Goal: Navigation & Orientation: Find specific page/section

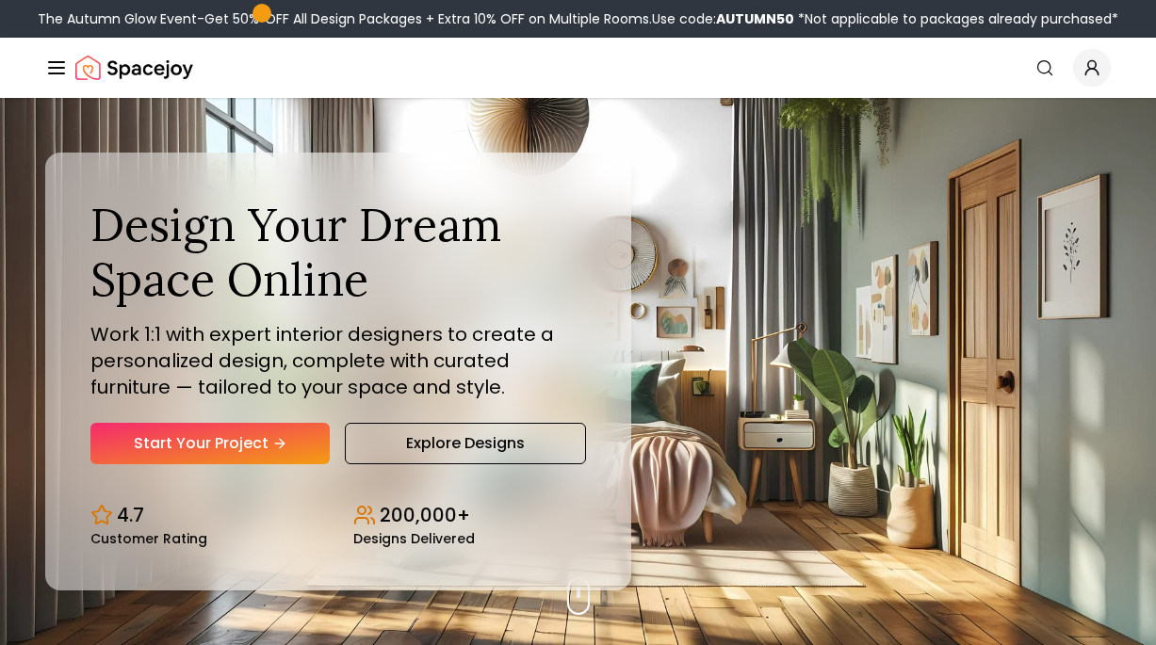
click at [1100, 63] on icon "Global" at bounding box center [1091, 67] width 19 height 19
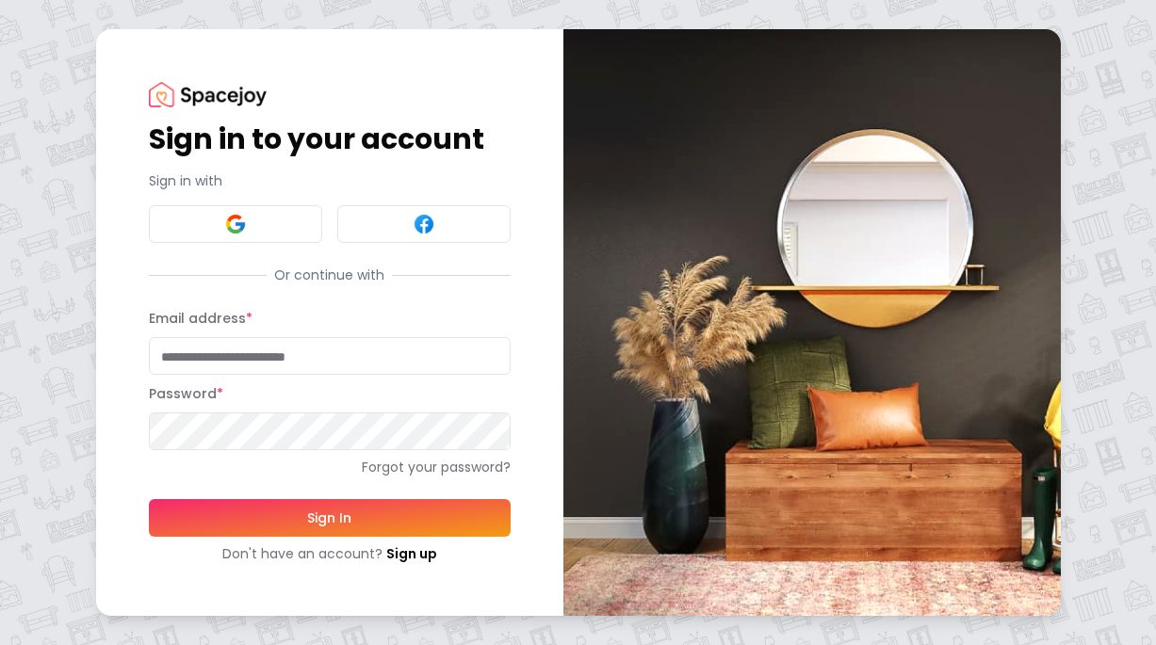
click at [253, 353] on input "Email address *" at bounding box center [330, 356] width 362 height 38
click at [322, 346] on input "Email address *" at bounding box center [330, 356] width 362 height 38
paste input "**********"
type input "**********"
click at [302, 514] on button "Sign In" at bounding box center [330, 518] width 362 height 38
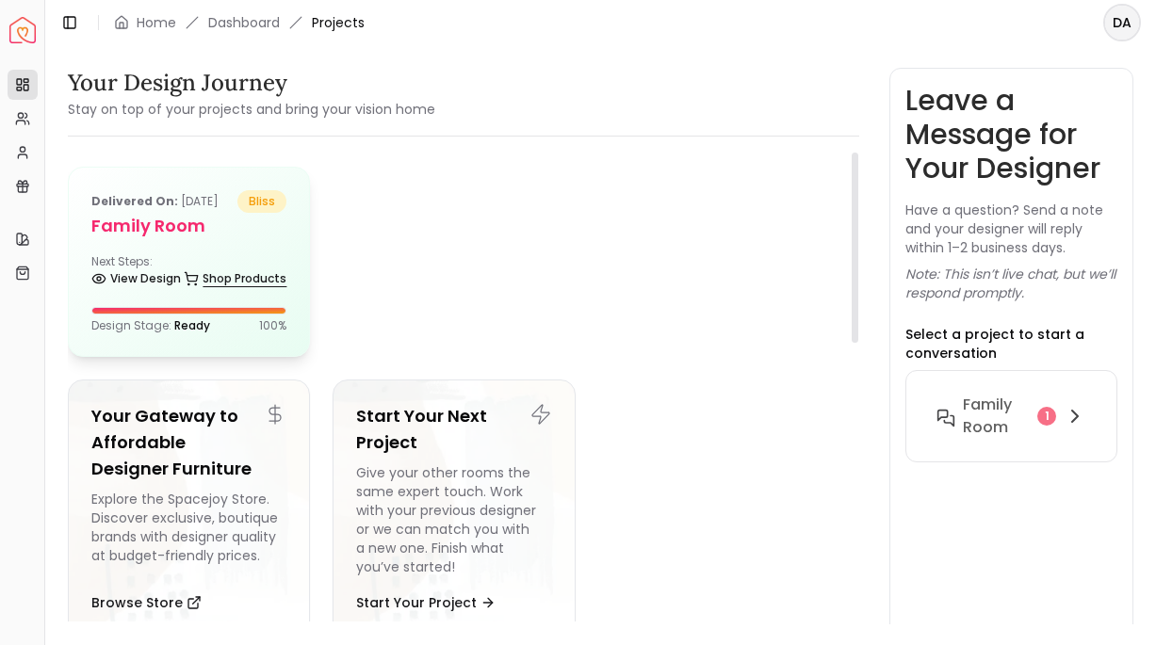
click at [261, 292] on link "Shop Products" at bounding box center [235, 279] width 103 height 26
click at [259, 239] on h5 "Family Room" at bounding box center [188, 226] width 195 height 26
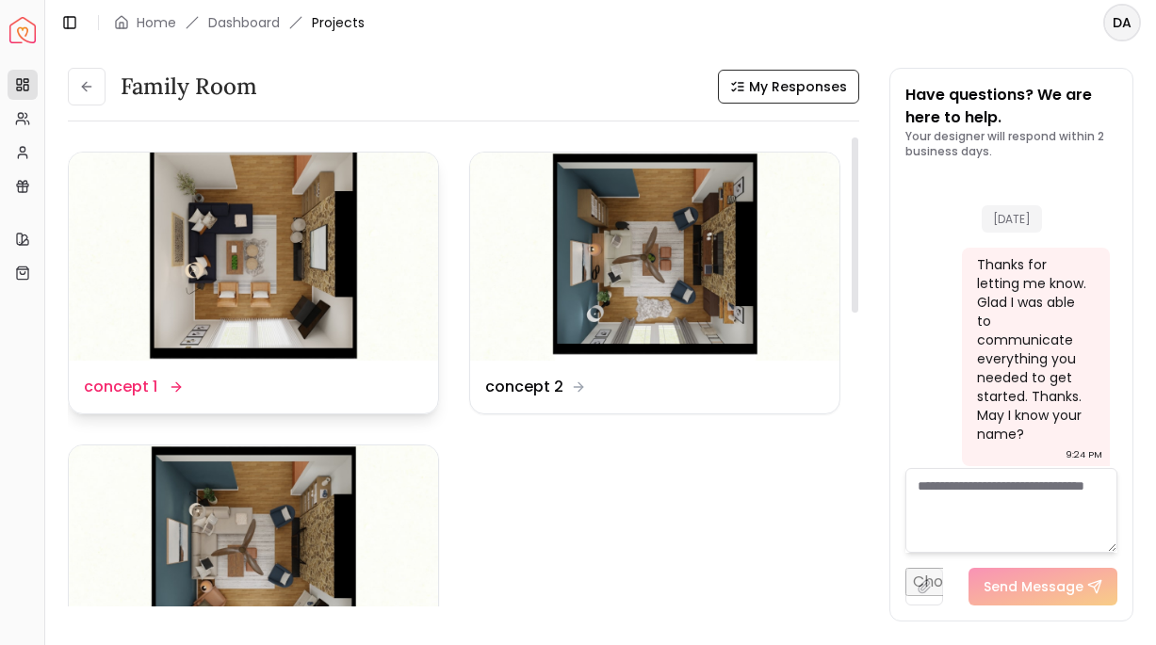
scroll to position [13335, 0]
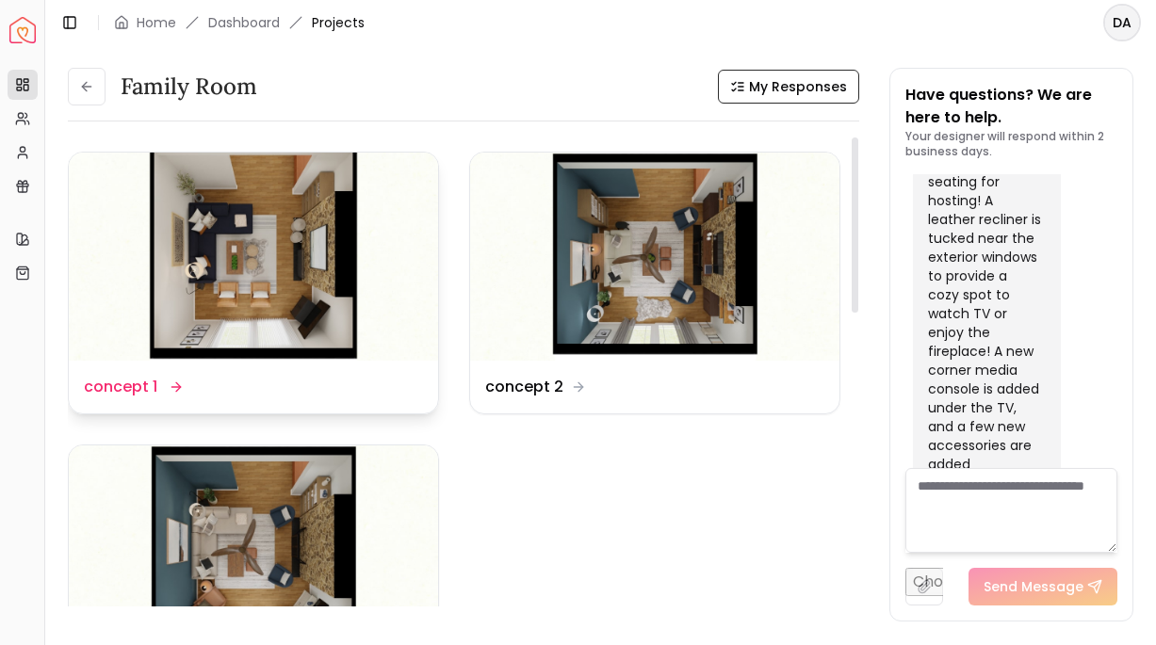
click at [286, 252] on img at bounding box center [253, 257] width 369 height 208
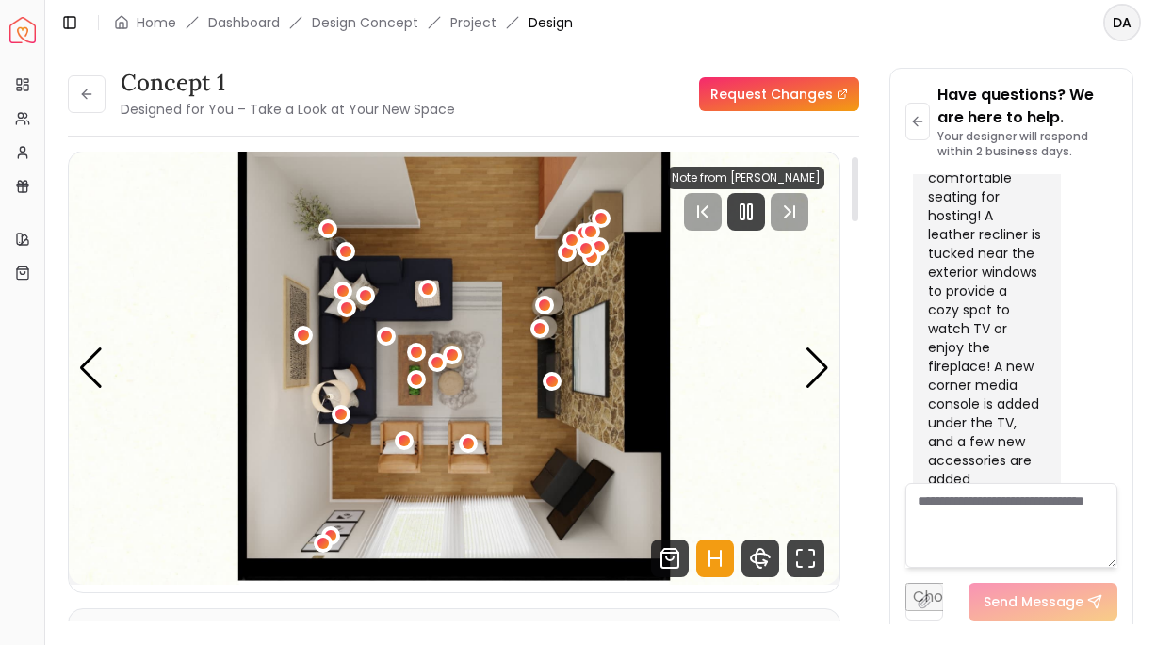
scroll to position [22, 0]
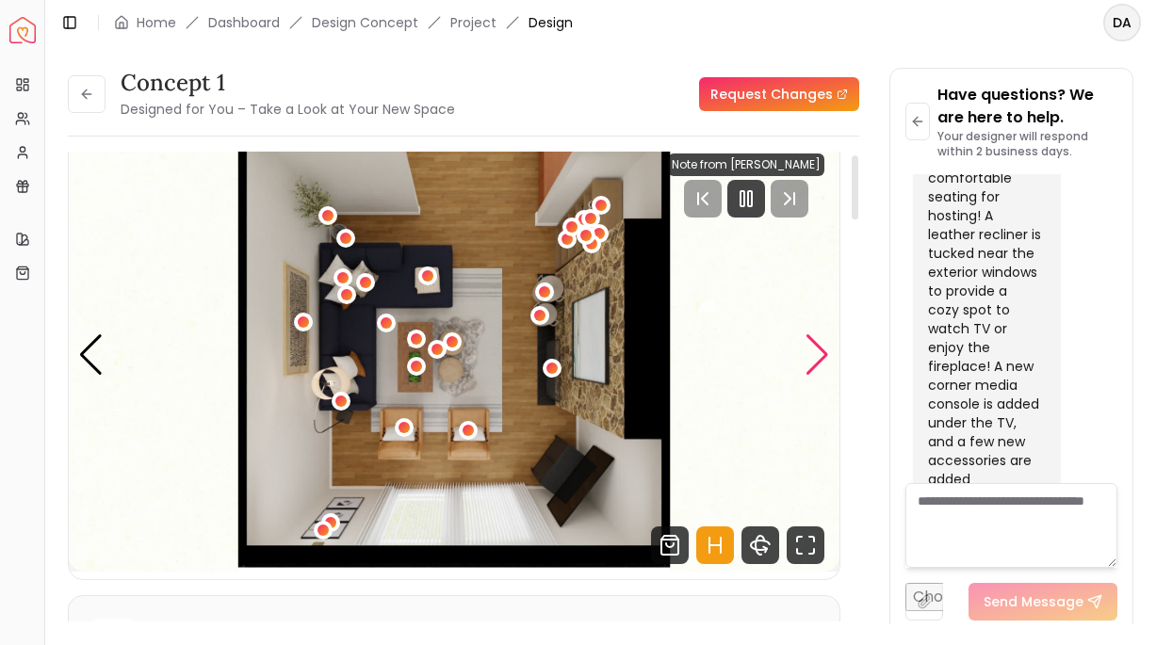
click at [811, 351] on div "Next slide" at bounding box center [816, 354] width 25 height 41
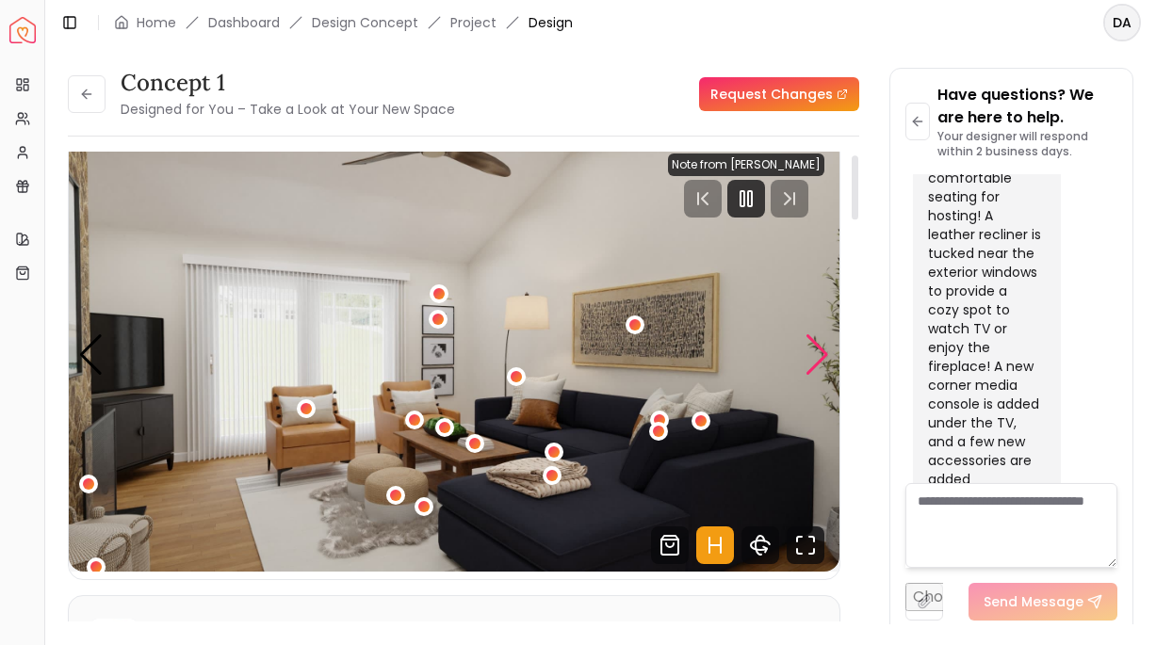
click at [811, 351] on div "Next slide" at bounding box center [816, 354] width 25 height 41
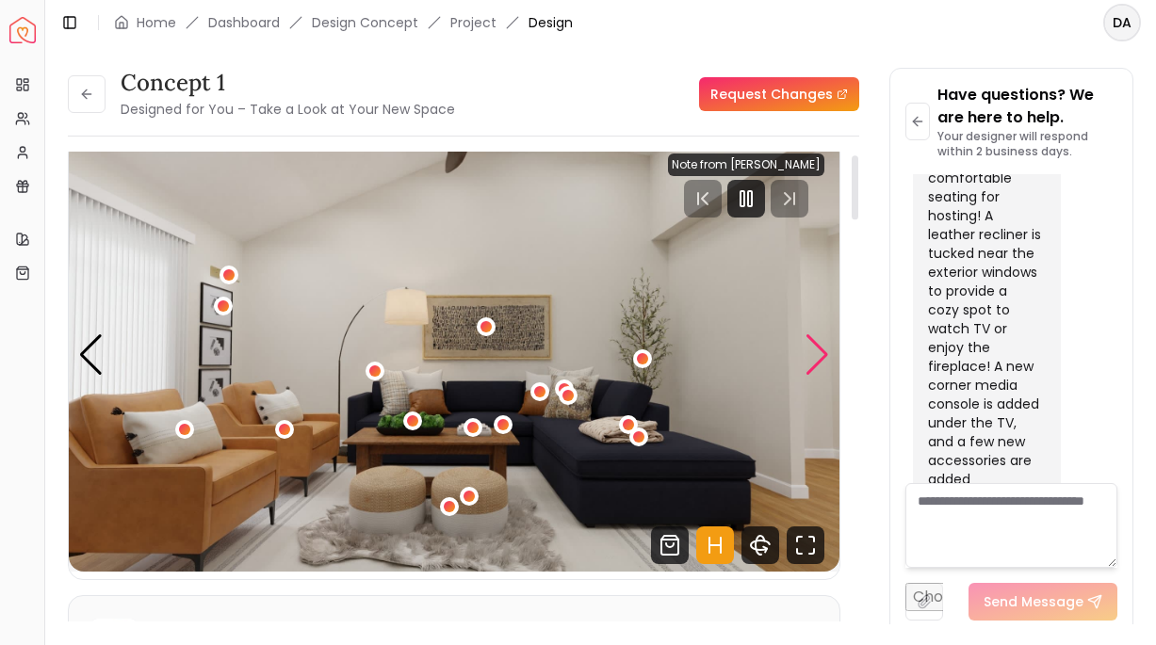
click at [812, 352] on div "Next slide" at bounding box center [816, 354] width 25 height 41
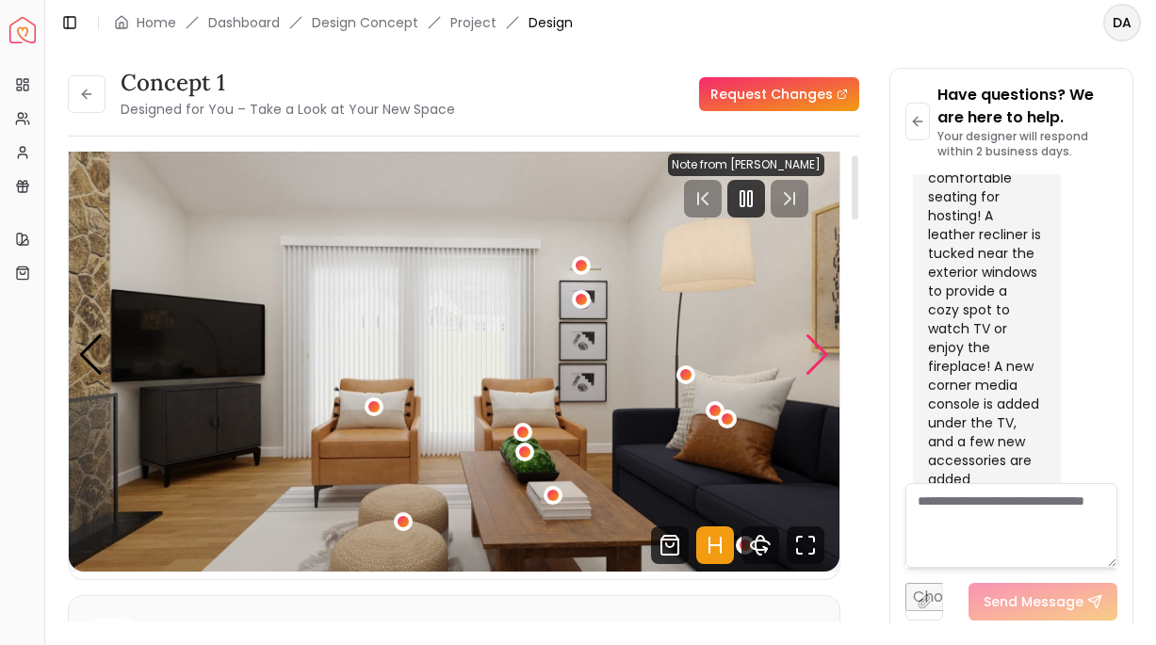
click at [812, 352] on div "Next slide" at bounding box center [816, 354] width 25 height 41
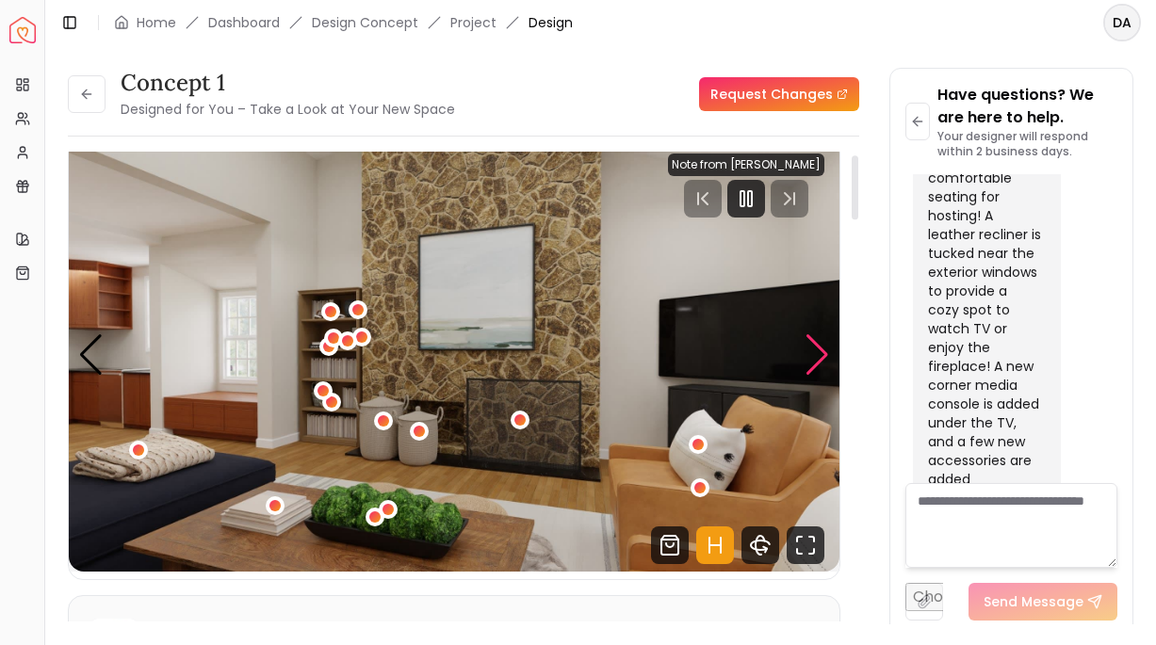
click at [813, 357] on div "Next slide" at bounding box center [816, 354] width 25 height 41
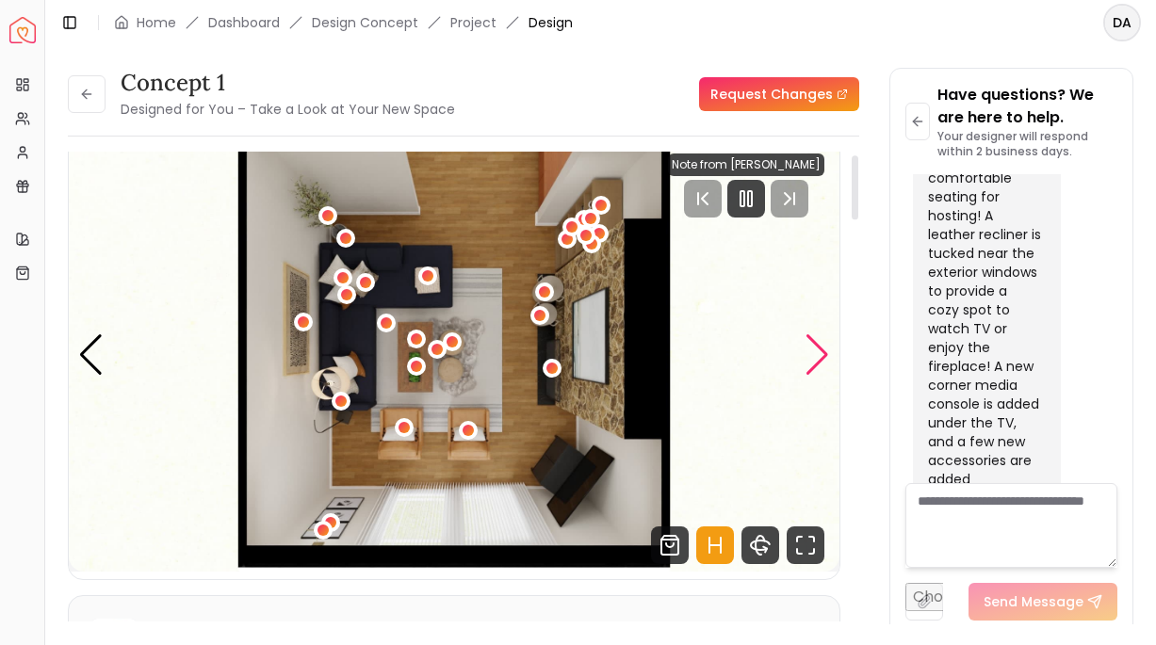
click at [813, 358] on div "Next slide" at bounding box center [816, 354] width 25 height 41
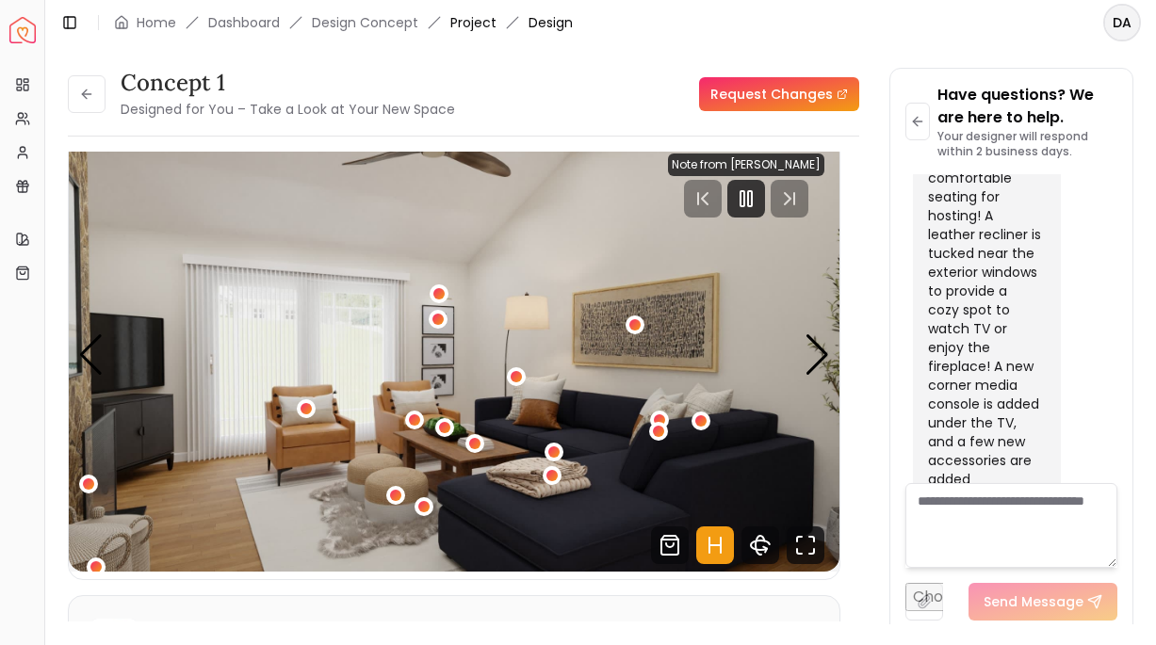
click at [478, 30] on link "Project" at bounding box center [473, 22] width 46 height 19
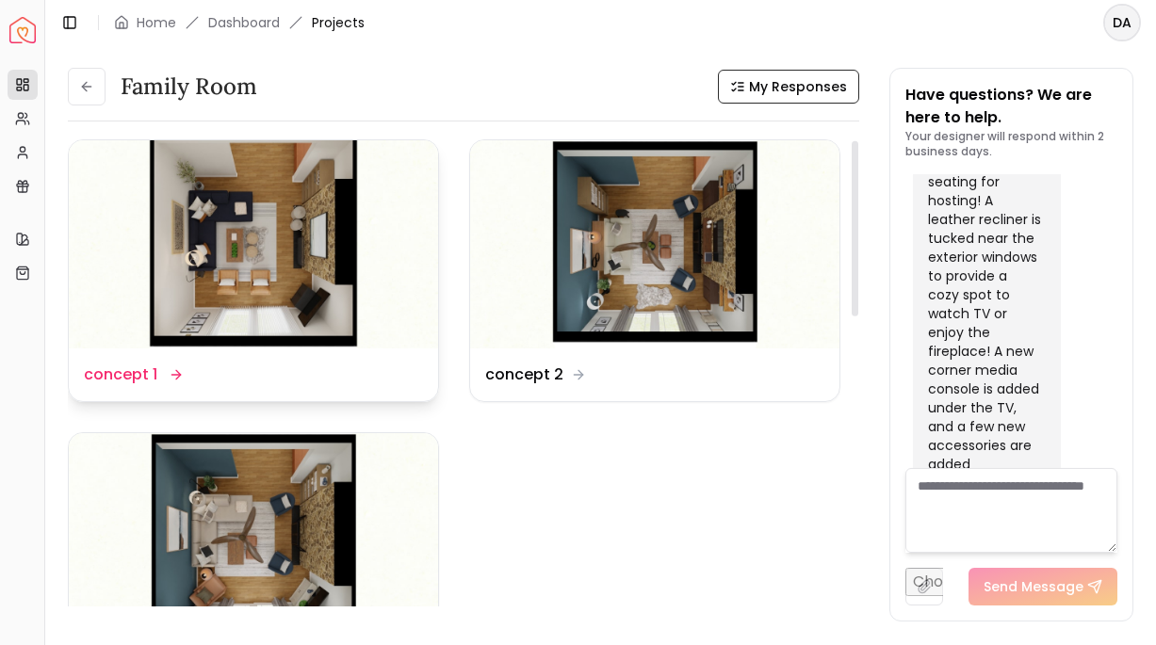
scroll to position [8, 0]
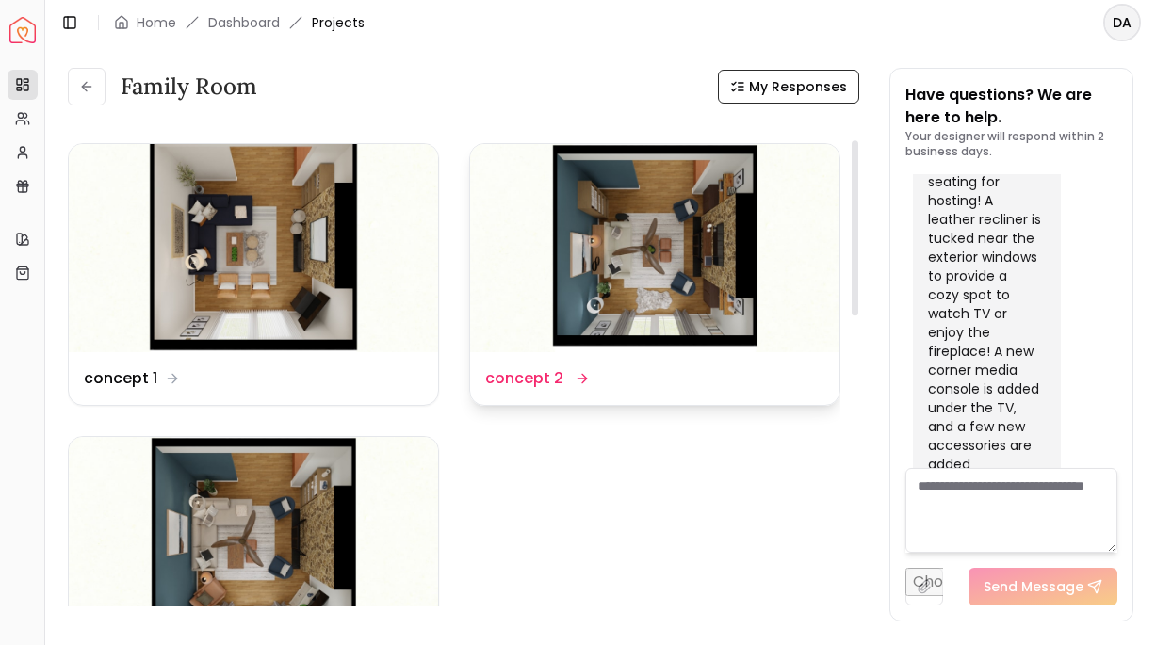
click at [623, 307] on img at bounding box center [654, 248] width 369 height 208
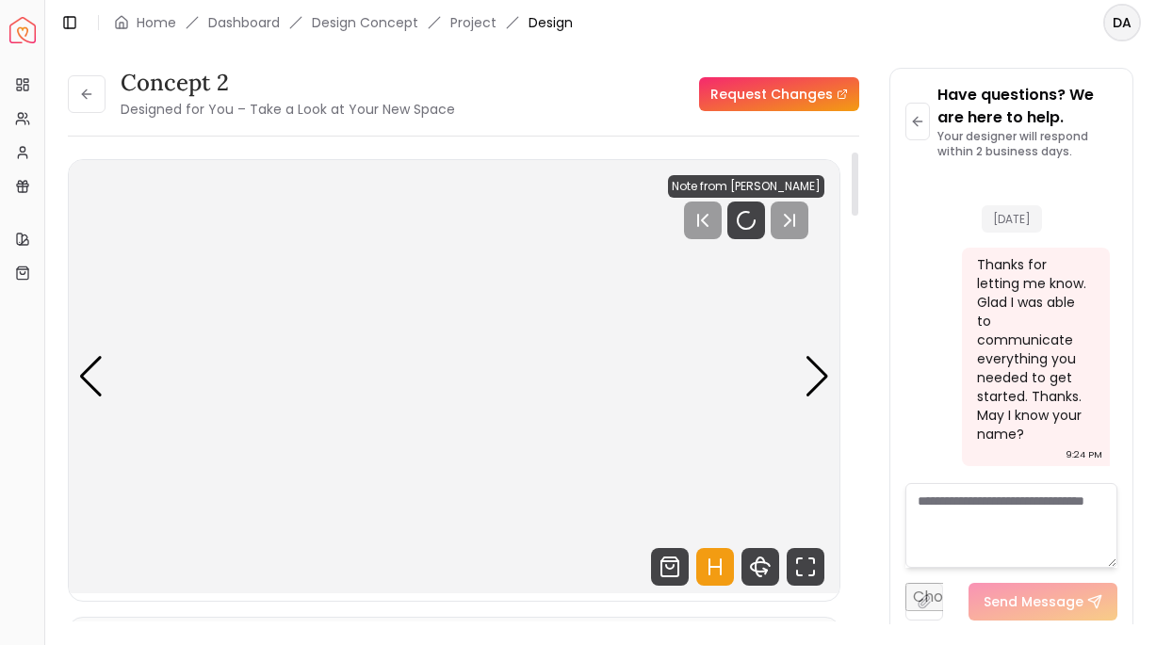
scroll to position [13320, 0]
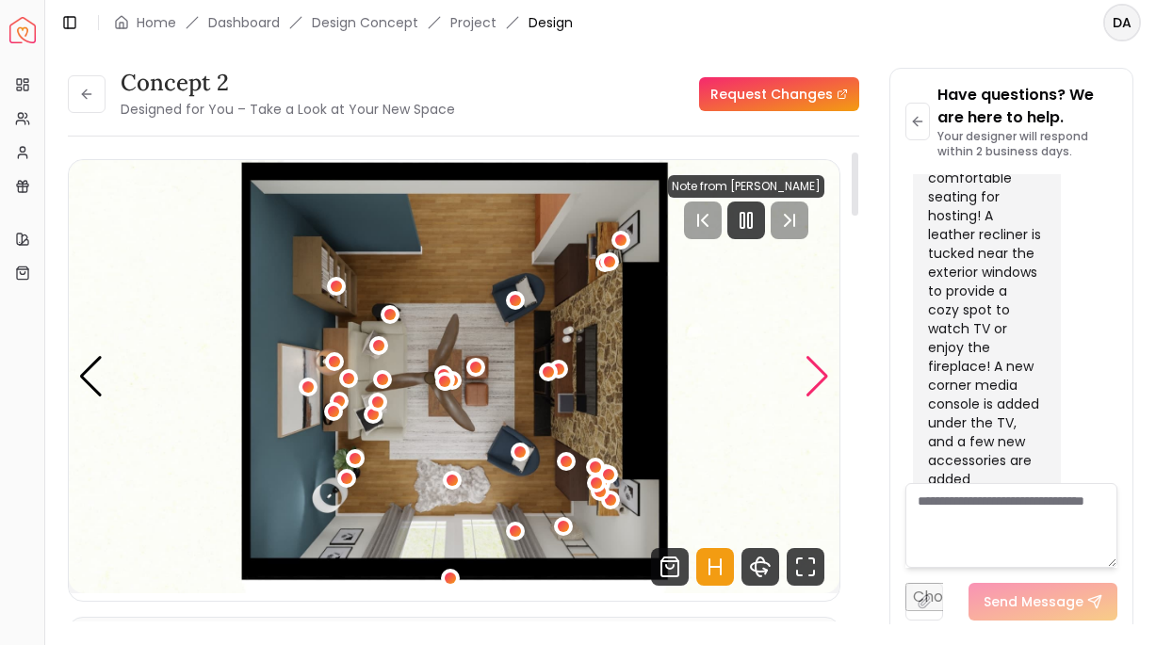
click at [823, 380] on div "Next slide" at bounding box center [816, 376] width 25 height 41
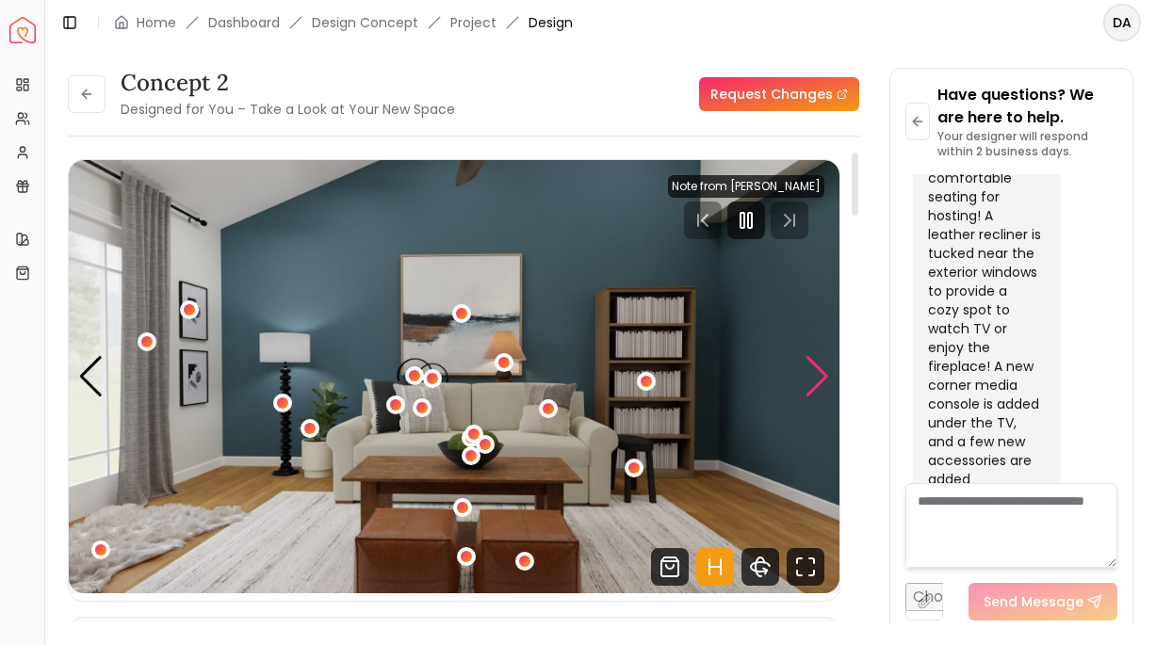
click at [823, 380] on div "Next slide" at bounding box center [816, 376] width 25 height 41
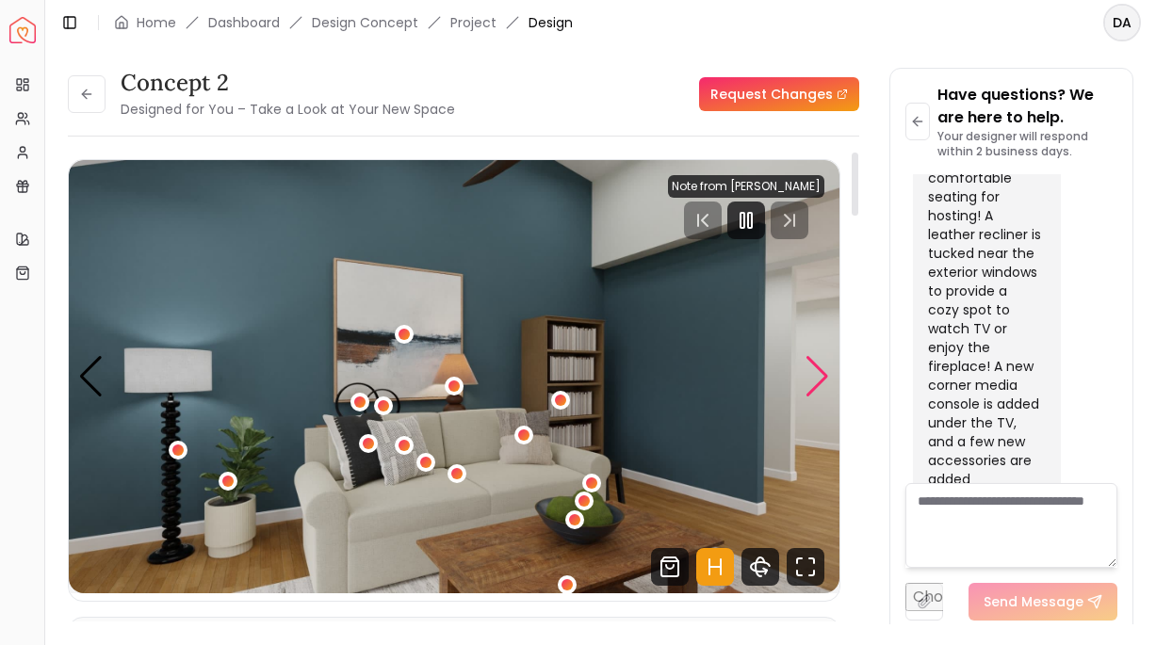
click at [824, 380] on div "Next slide" at bounding box center [816, 376] width 25 height 41
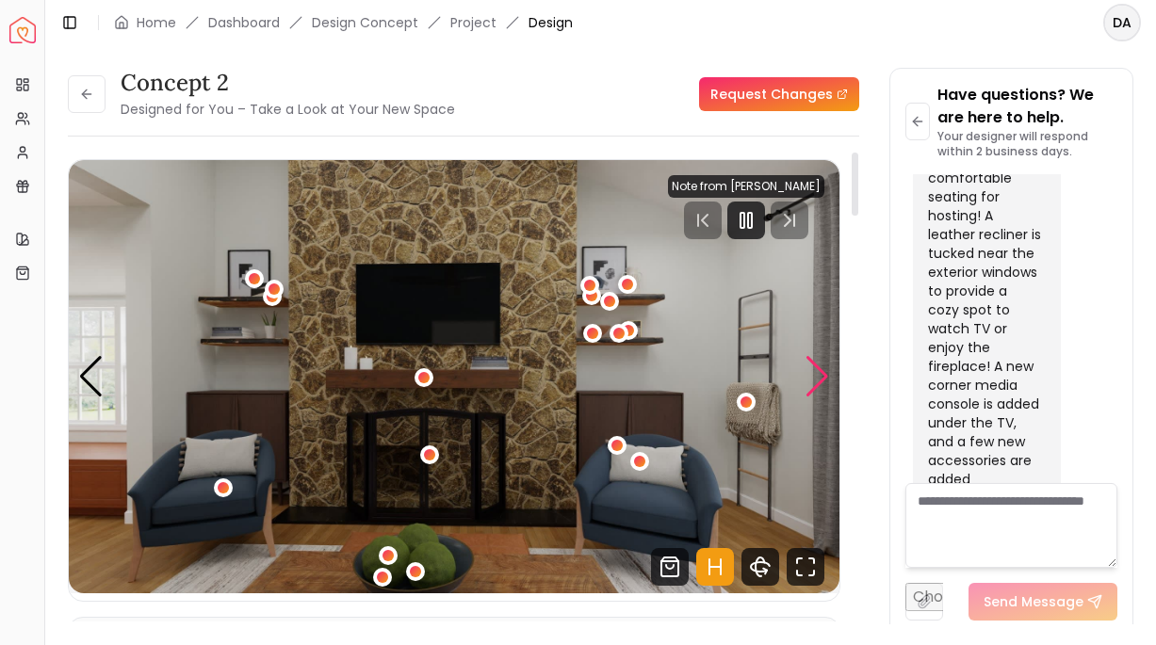
click at [824, 380] on div "Next slide" at bounding box center [816, 376] width 25 height 41
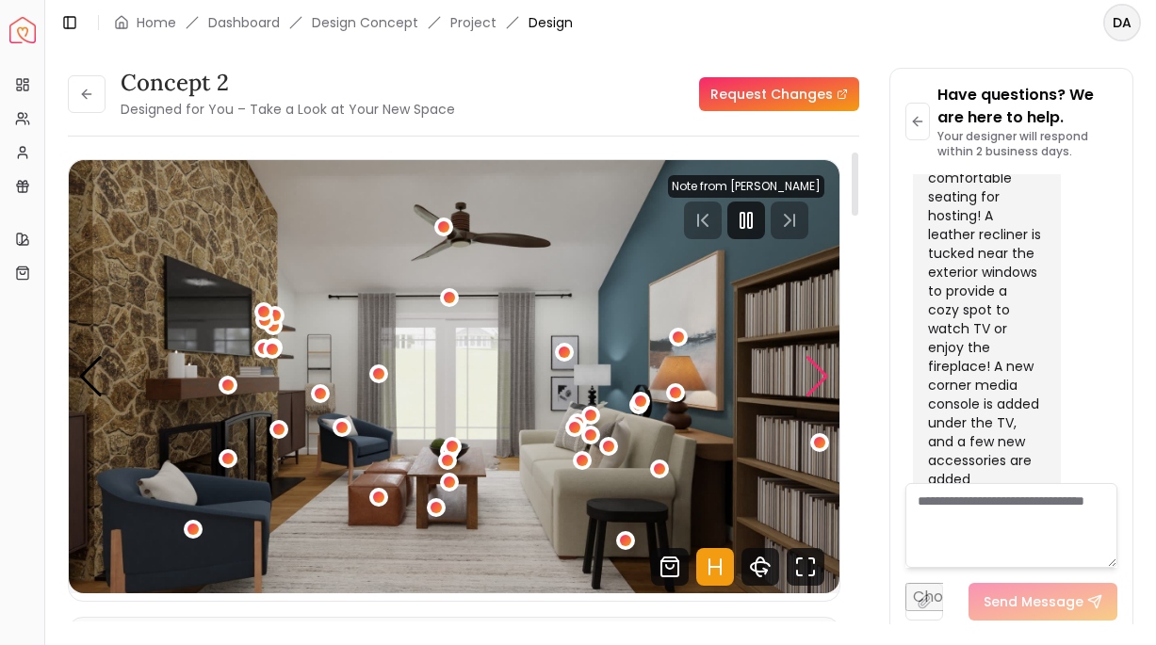
click at [824, 380] on div "Next slide" at bounding box center [816, 376] width 25 height 41
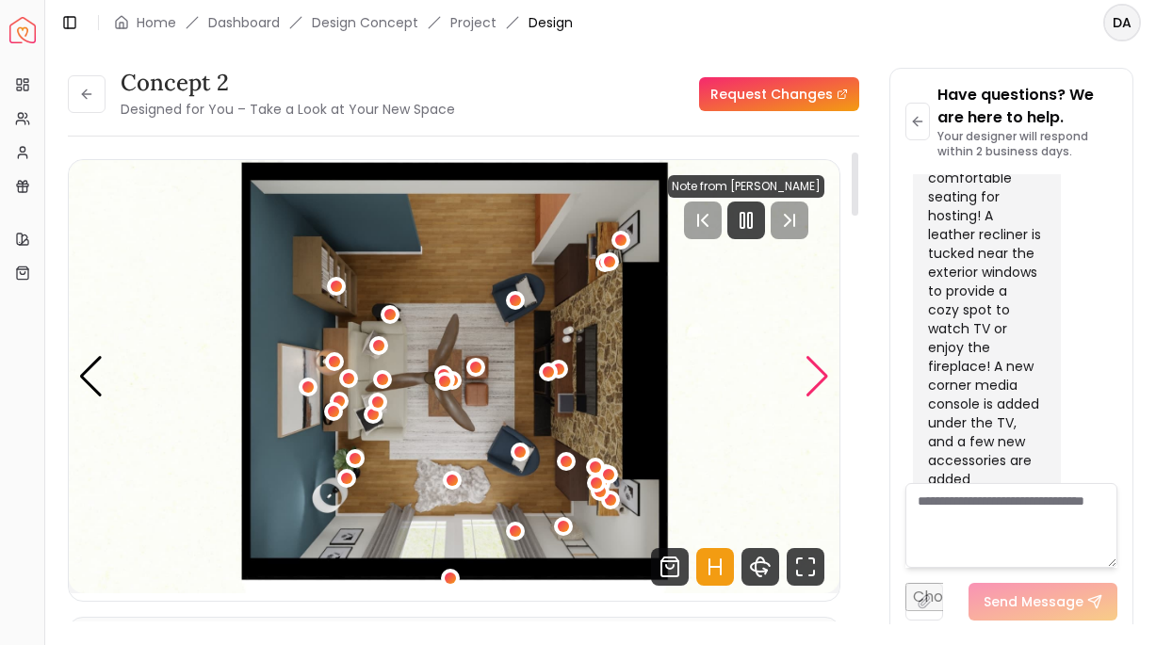
click at [824, 380] on div "Next slide" at bounding box center [816, 376] width 25 height 41
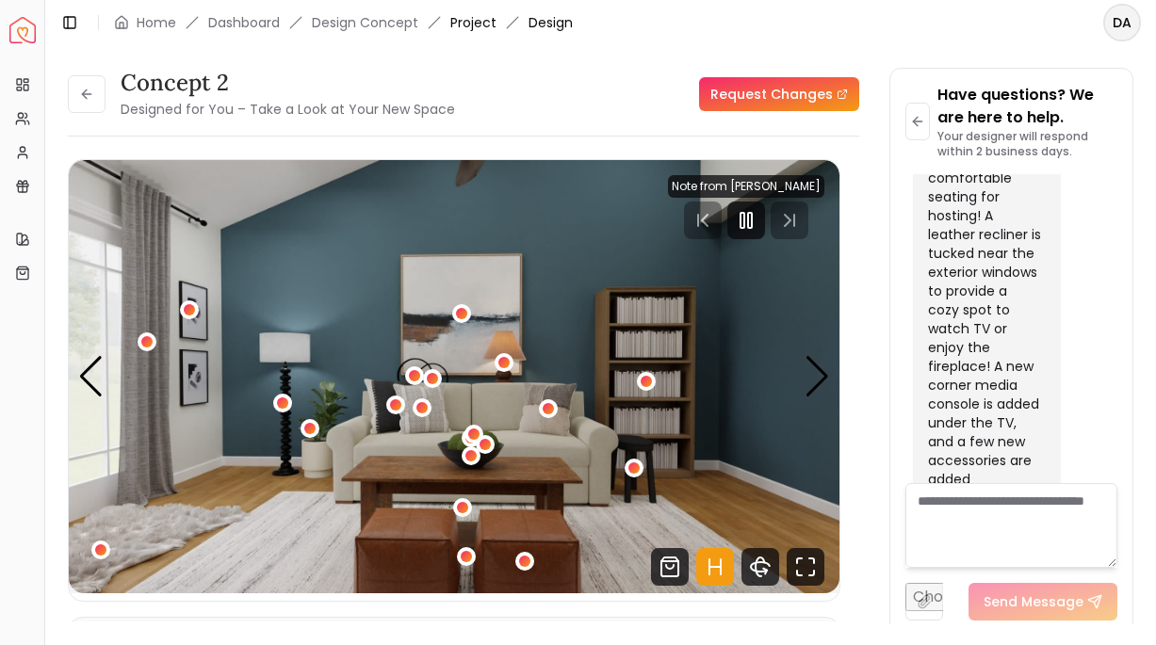
click at [474, 19] on link "Project" at bounding box center [473, 22] width 46 height 19
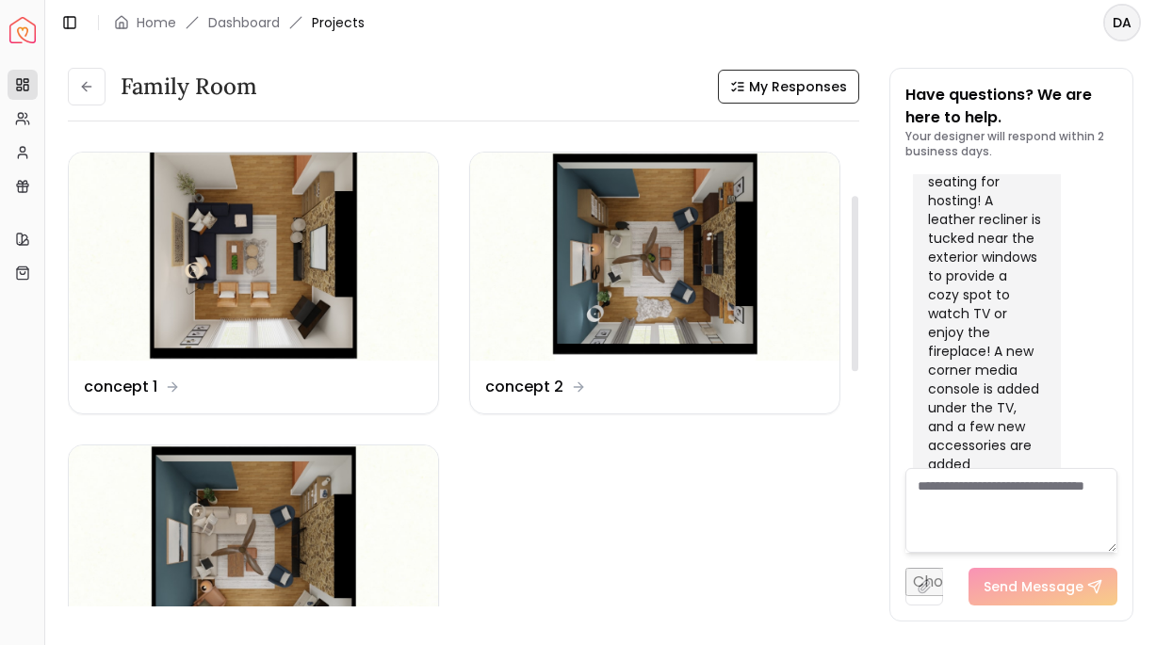
scroll to position [232, 0]
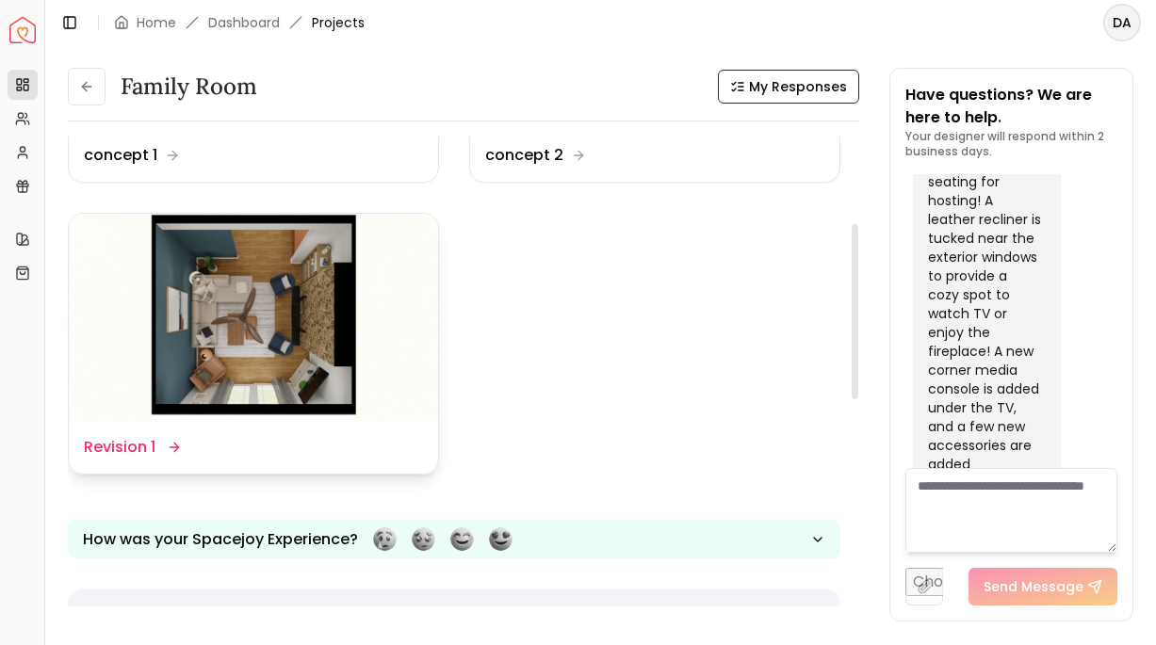
click at [254, 331] on img at bounding box center [253, 318] width 369 height 208
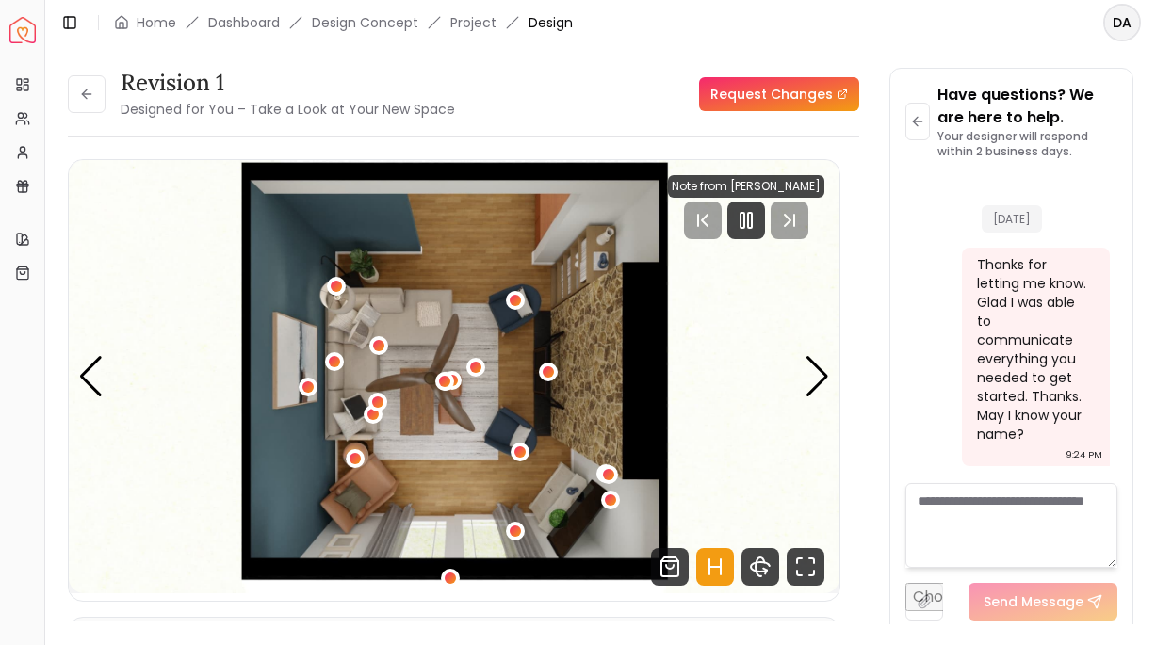
scroll to position [13320, 0]
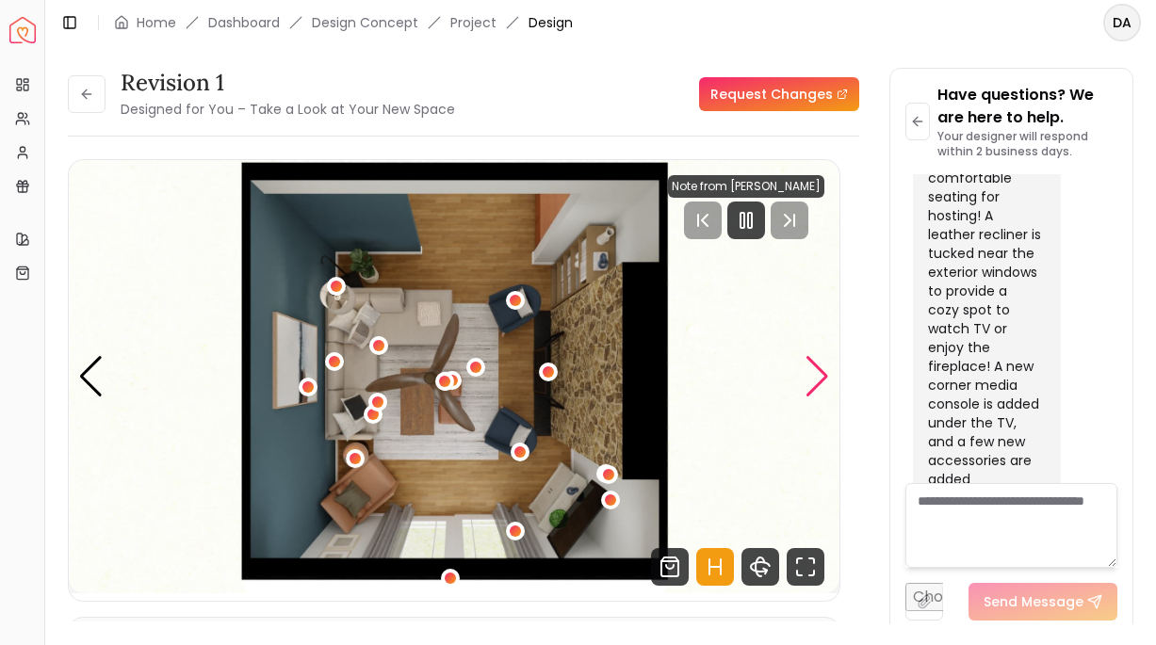
click at [818, 381] on div "Next slide" at bounding box center [816, 376] width 25 height 41
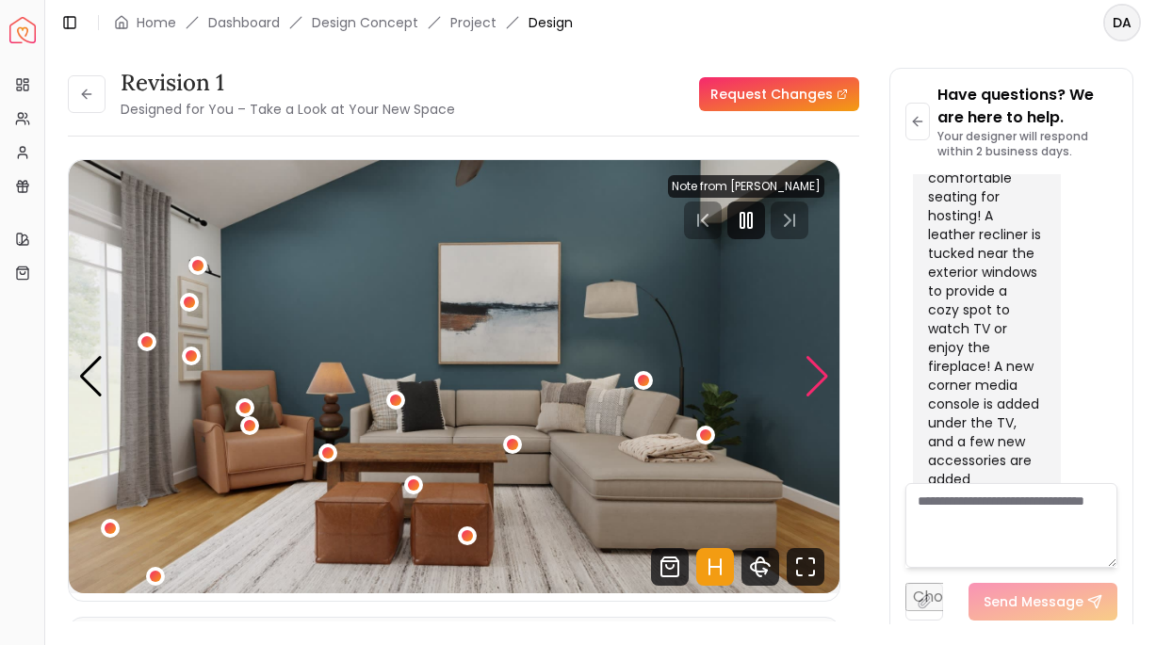
click at [819, 381] on div "Next slide" at bounding box center [816, 376] width 25 height 41
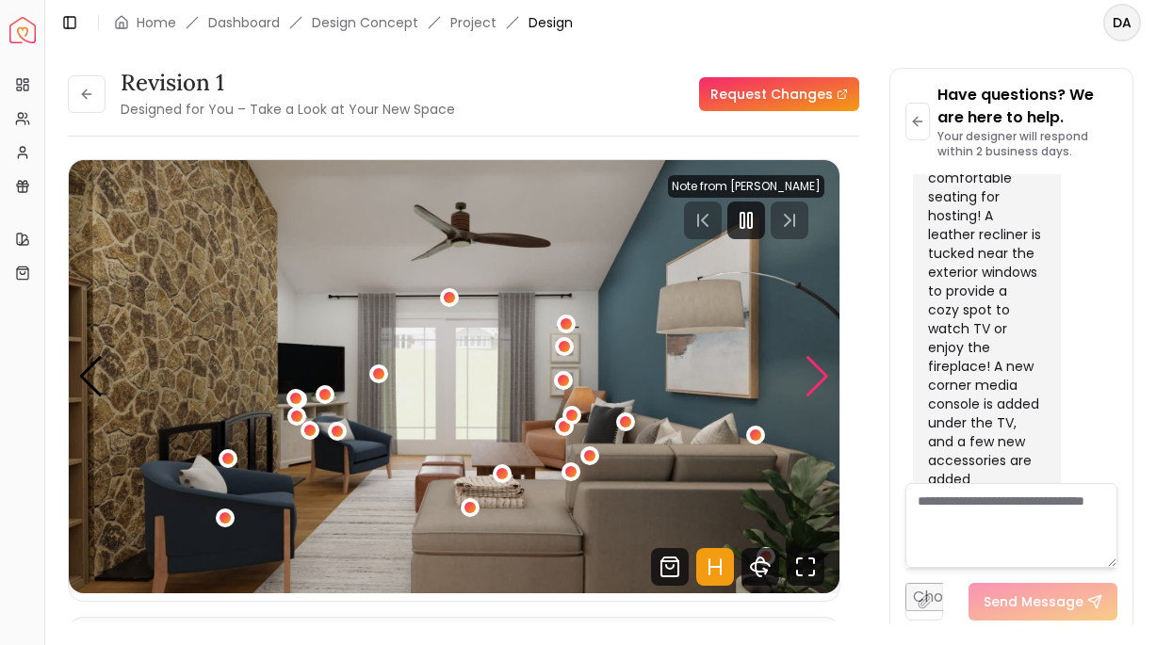
click at [824, 379] on div "Next slide" at bounding box center [816, 376] width 25 height 41
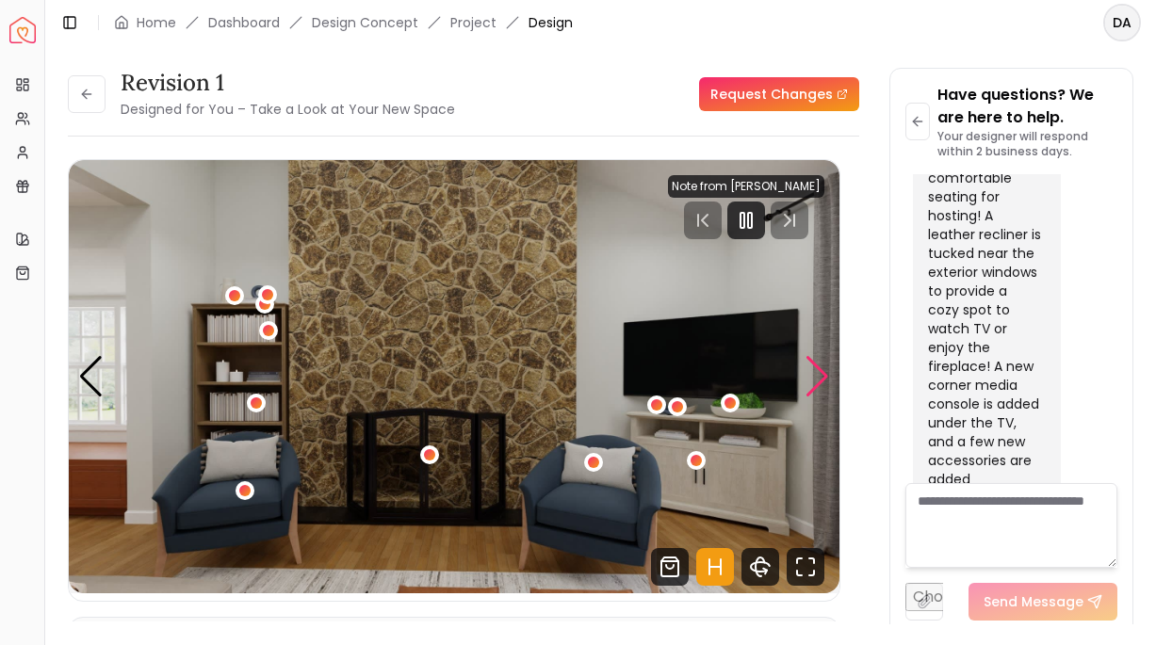
click at [824, 378] on div "Next slide" at bounding box center [816, 376] width 25 height 41
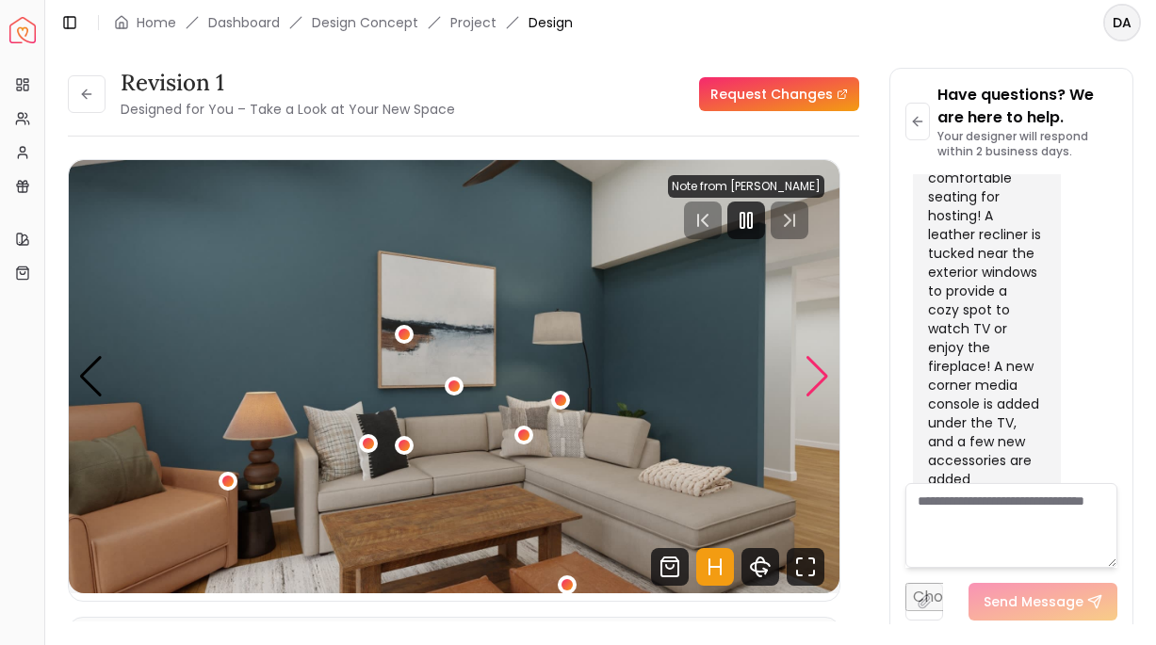
click at [824, 378] on div "Next slide" at bounding box center [816, 376] width 25 height 41
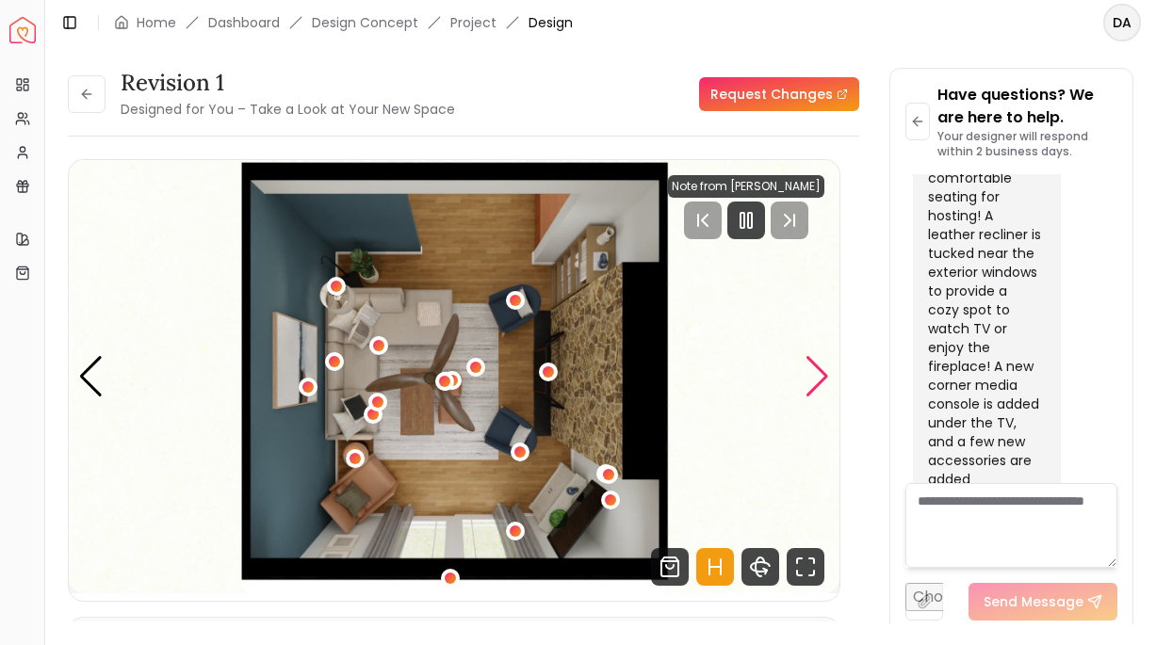
click at [824, 378] on div "Next slide" at bounding box center [816, 376] width 25 height 41
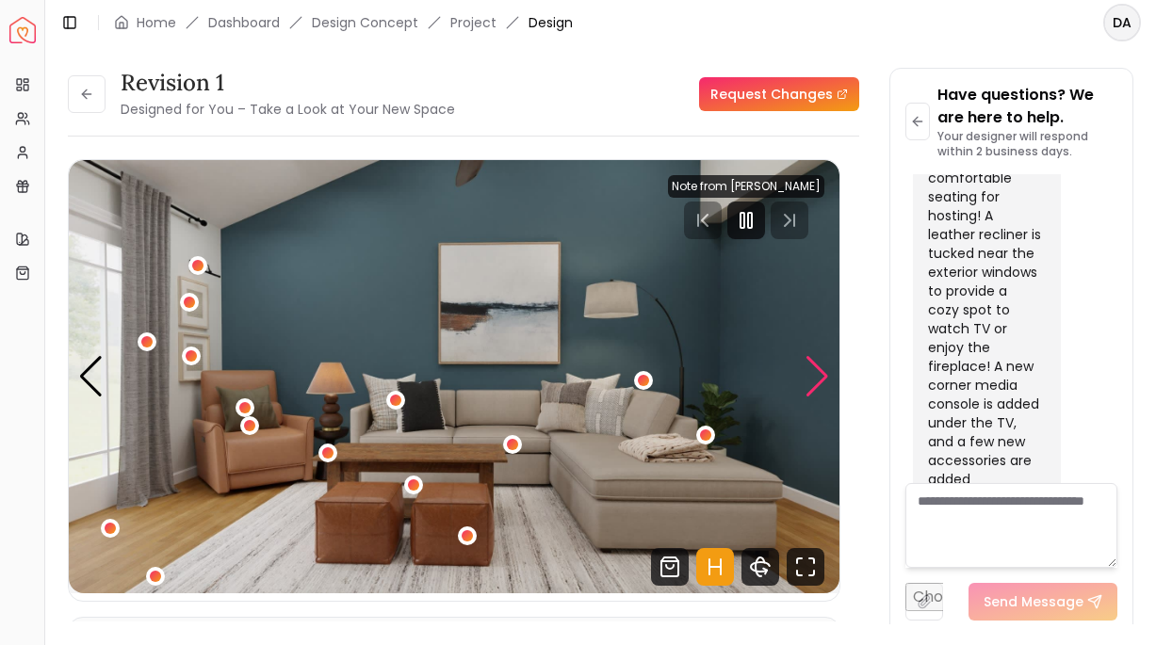
click at [824, 378] on div "Next slide" at bounding box center [816, 376] width 25 height 41
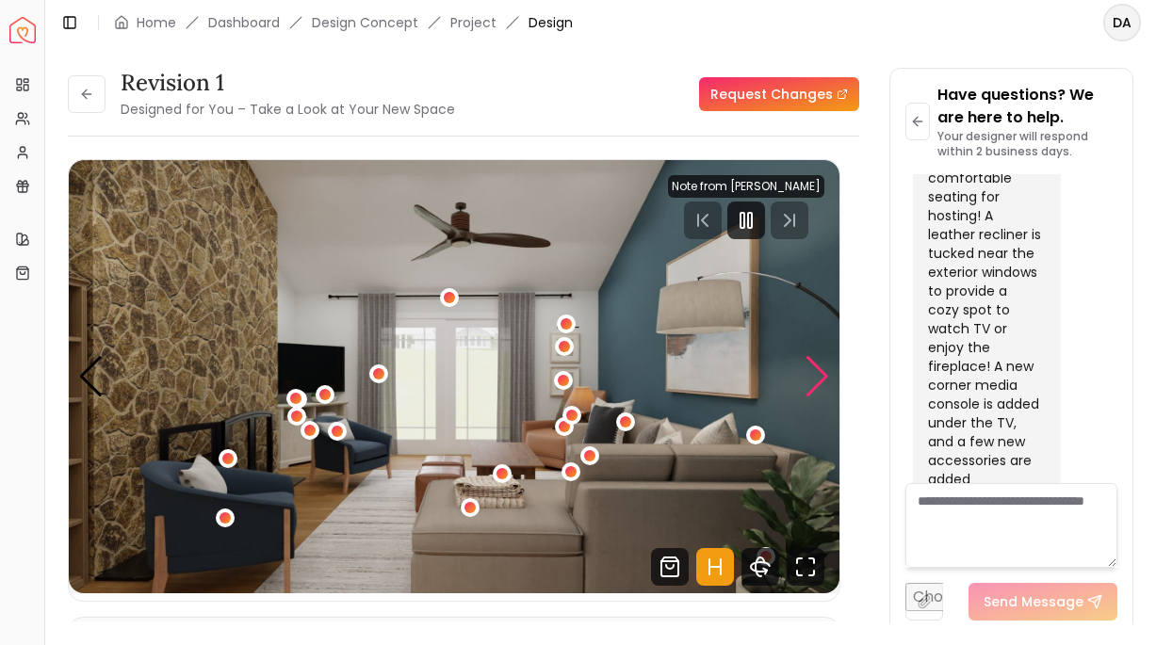
click at [824, 378] on div "Next slide" at bounding box center [816, 376] width 25 height 41
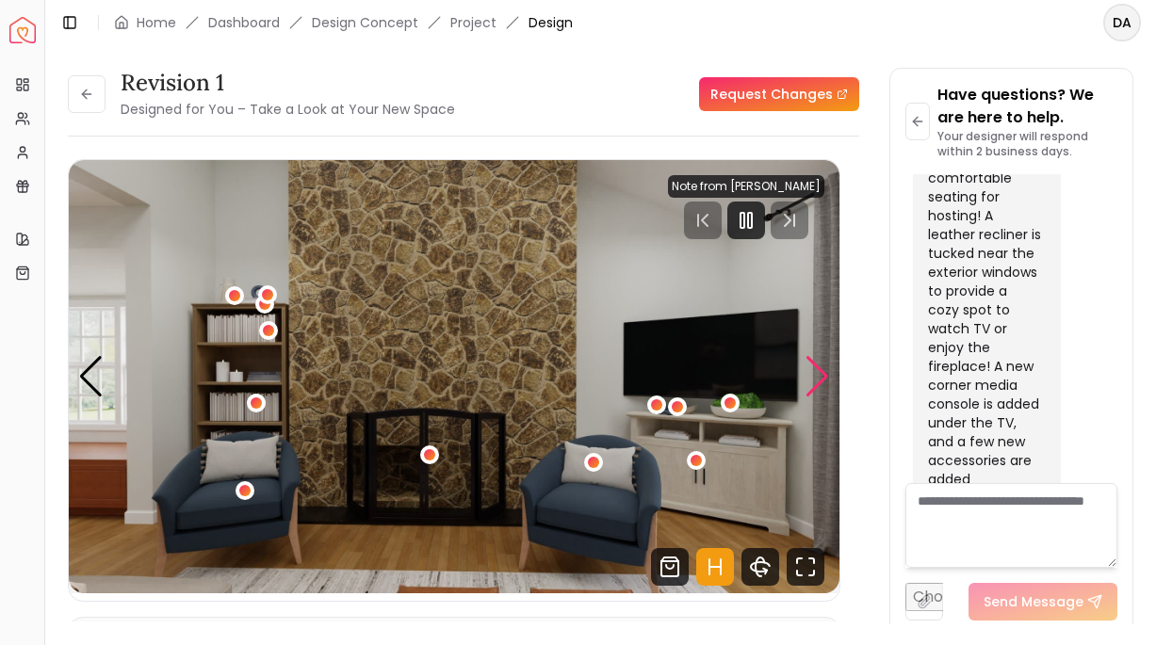
click at [824, 377] on div "Next slide" at bounding box center [816, 376] width 25 height 41
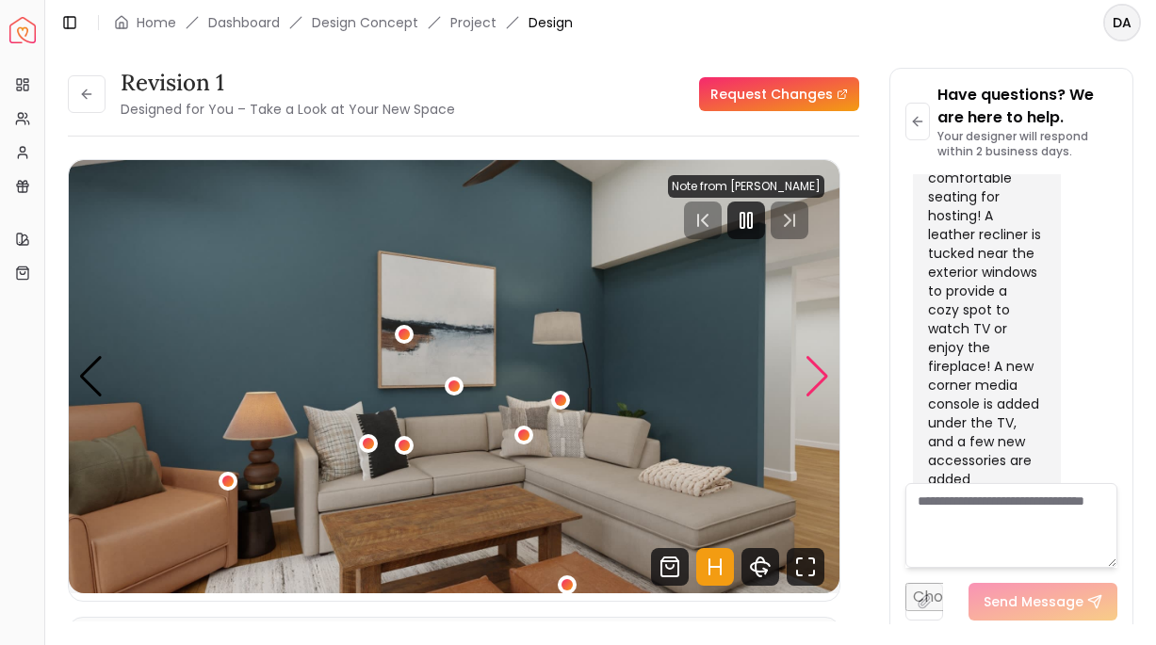
click at [824, 377] on div "Next slide" at bounding box center [816, 376] width 25 height 41
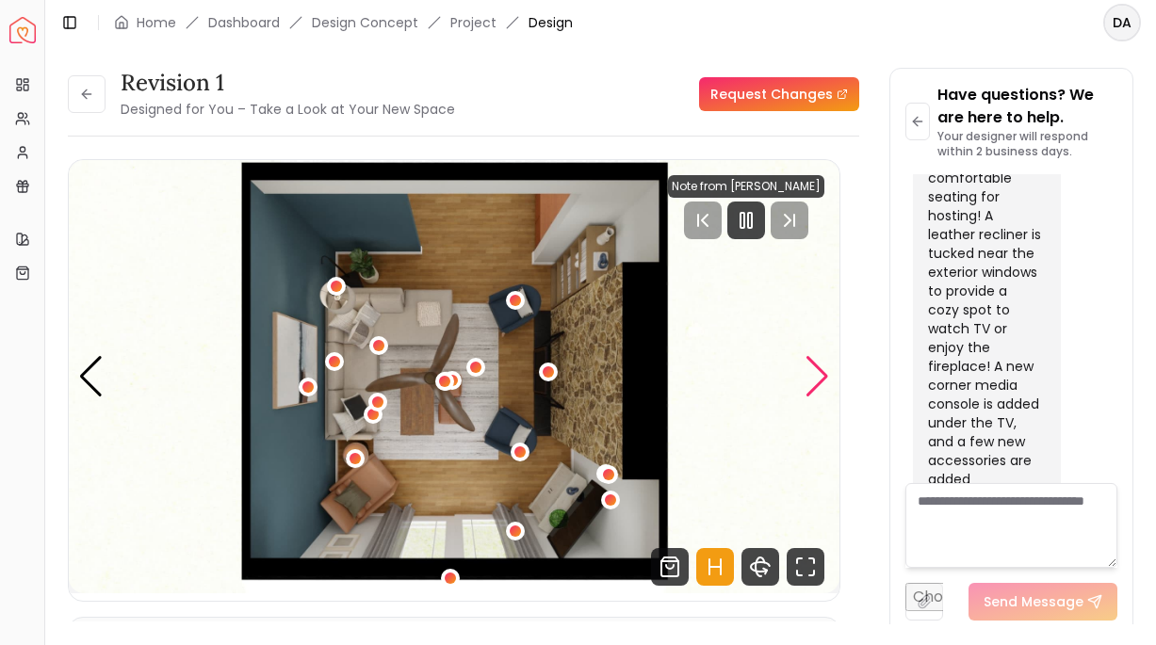
click at [824, 377] on div "Next slide" at bounding box center [816, 376] width 25 height 41
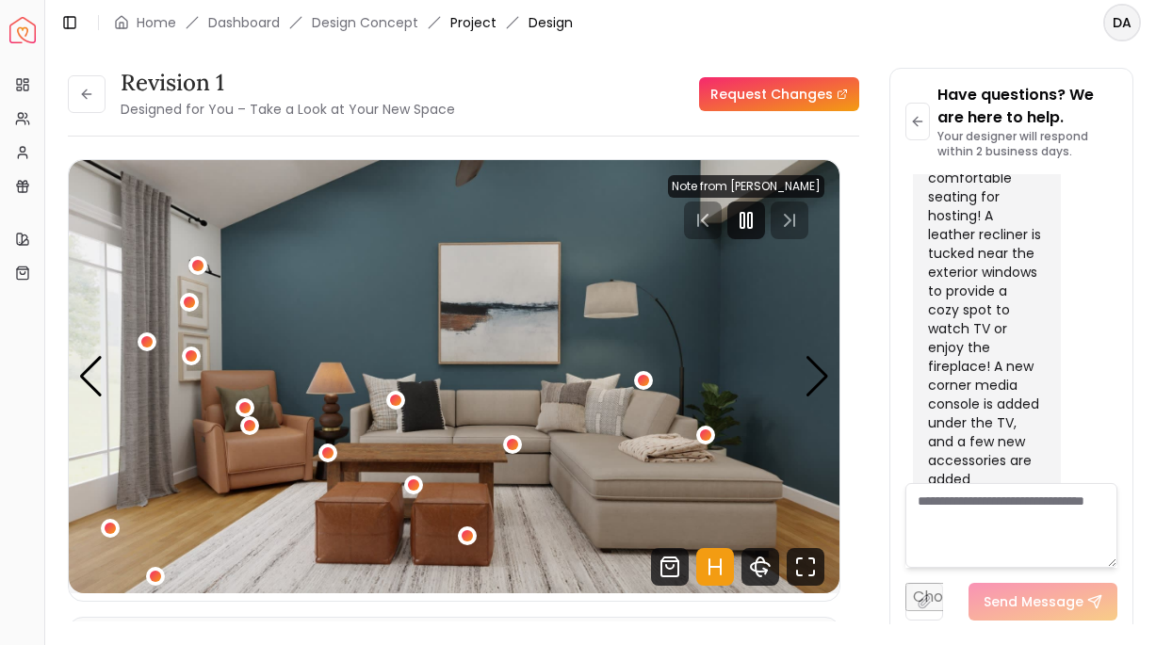
click at [476, 19] on link "Project" at bounding box center [473, 22] width 46 height 19
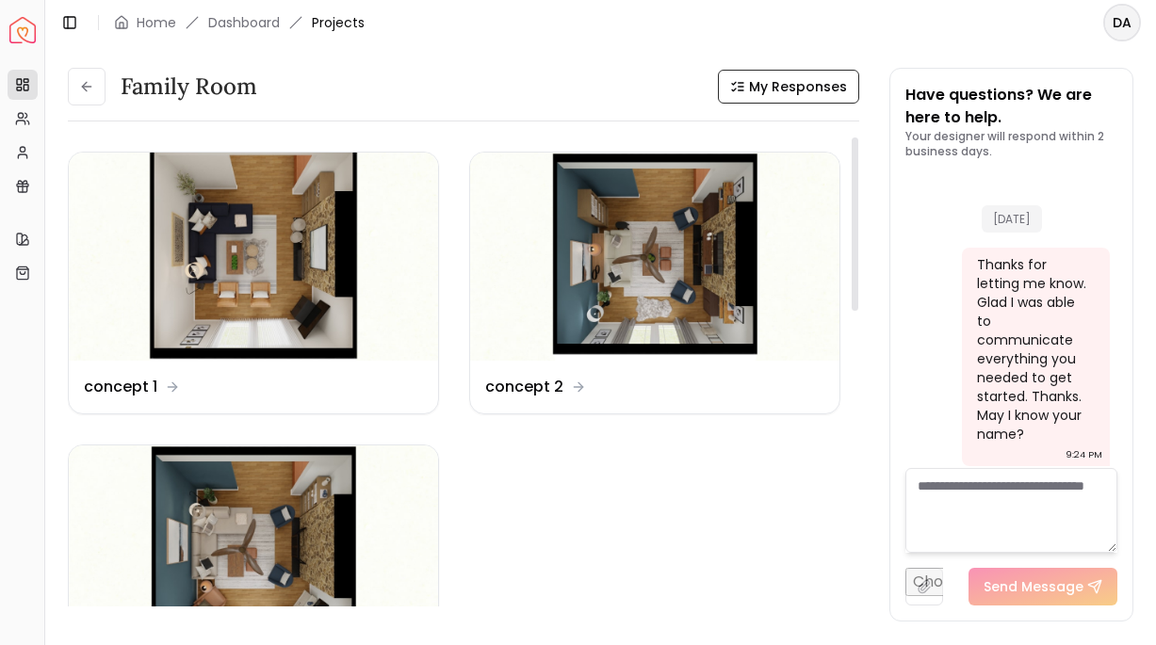
scroll to position [13335, 0]
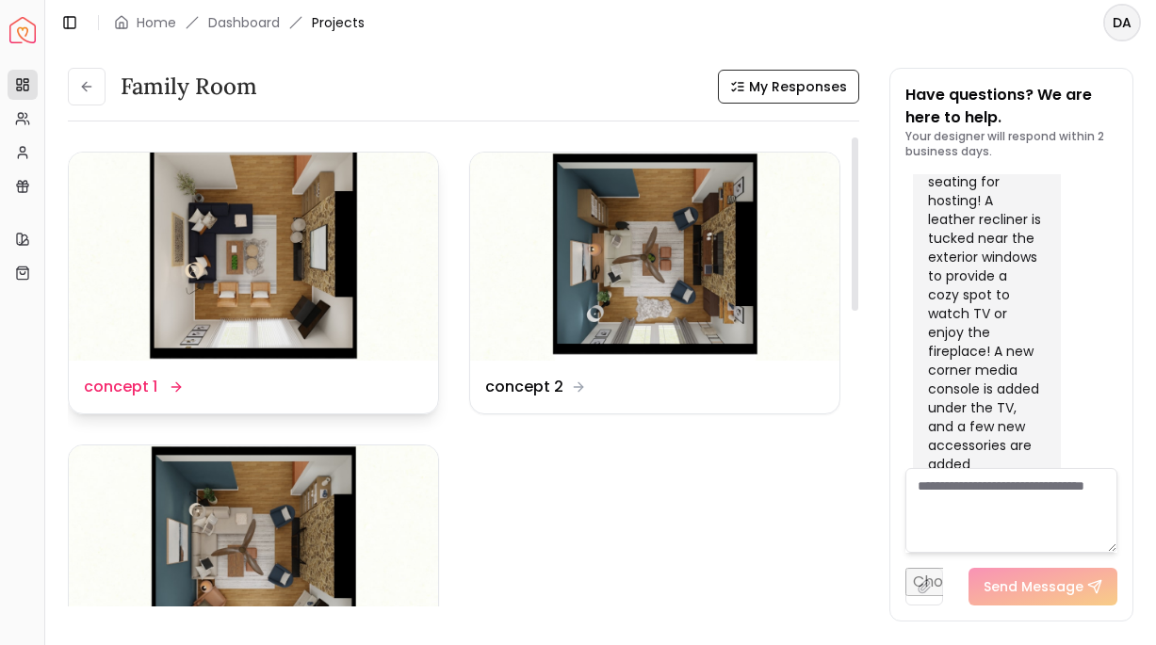
click at [283, 157] on img at bounding box center [253, 257] width 369 height 208
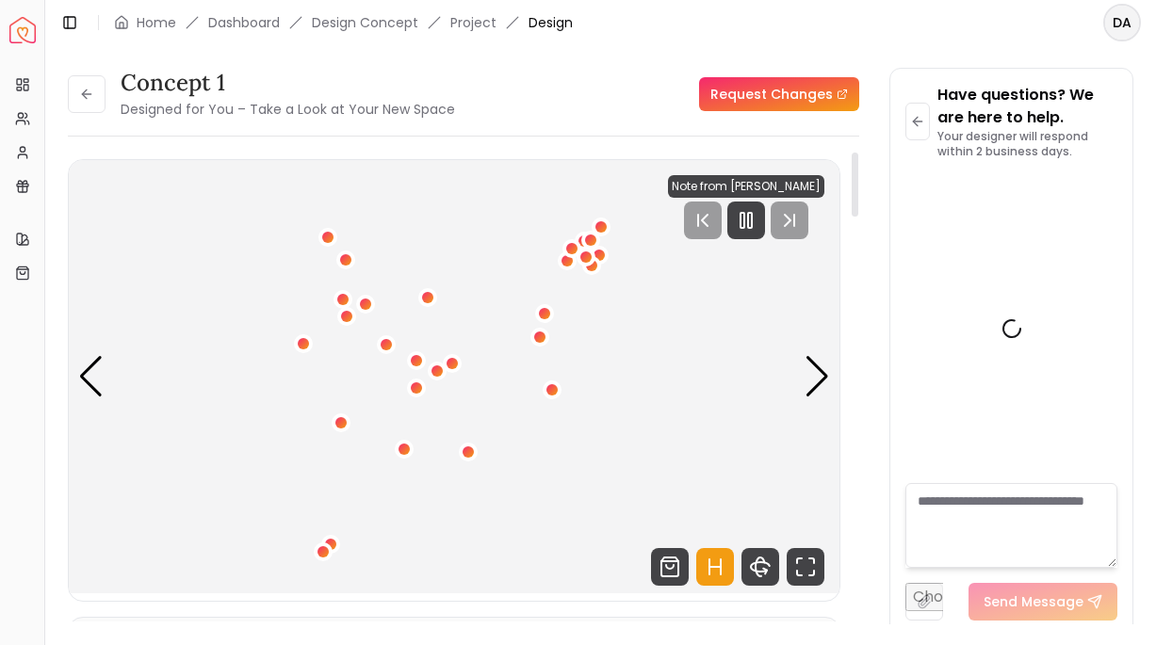
scroll to position [13320, 0]
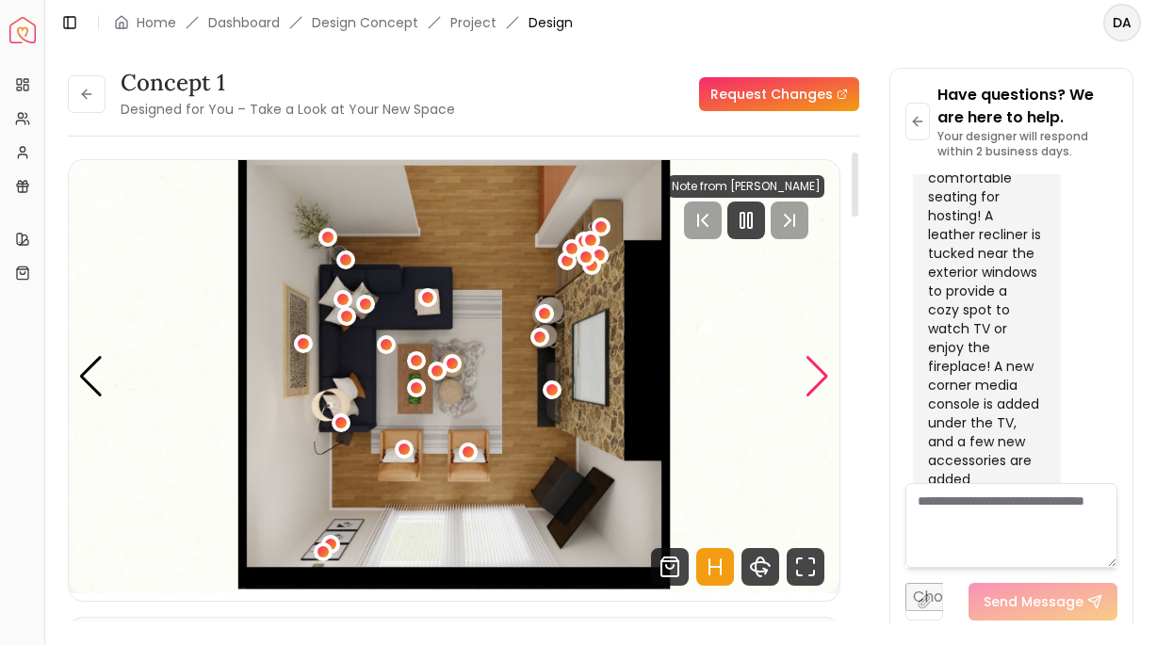
click at [817, 379] on div "Next slide" at bounding box center [816, 376] width 25 height 41
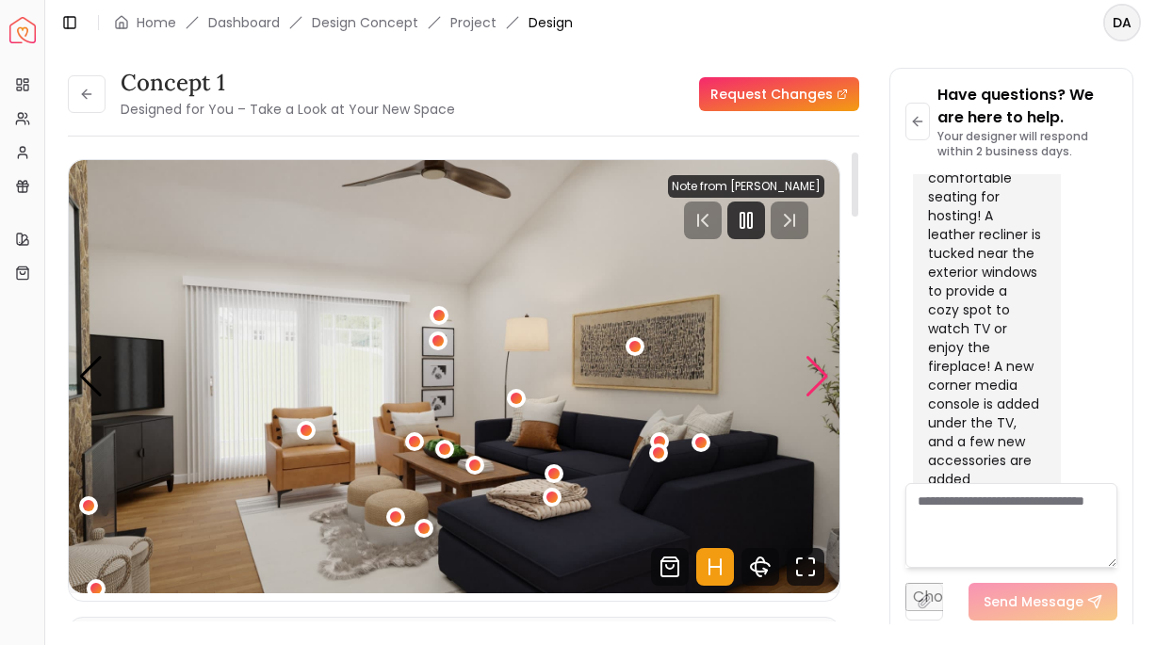
click at [822, 376] on div "Next slide" at bounding box center [816, 376] width 25 height 41
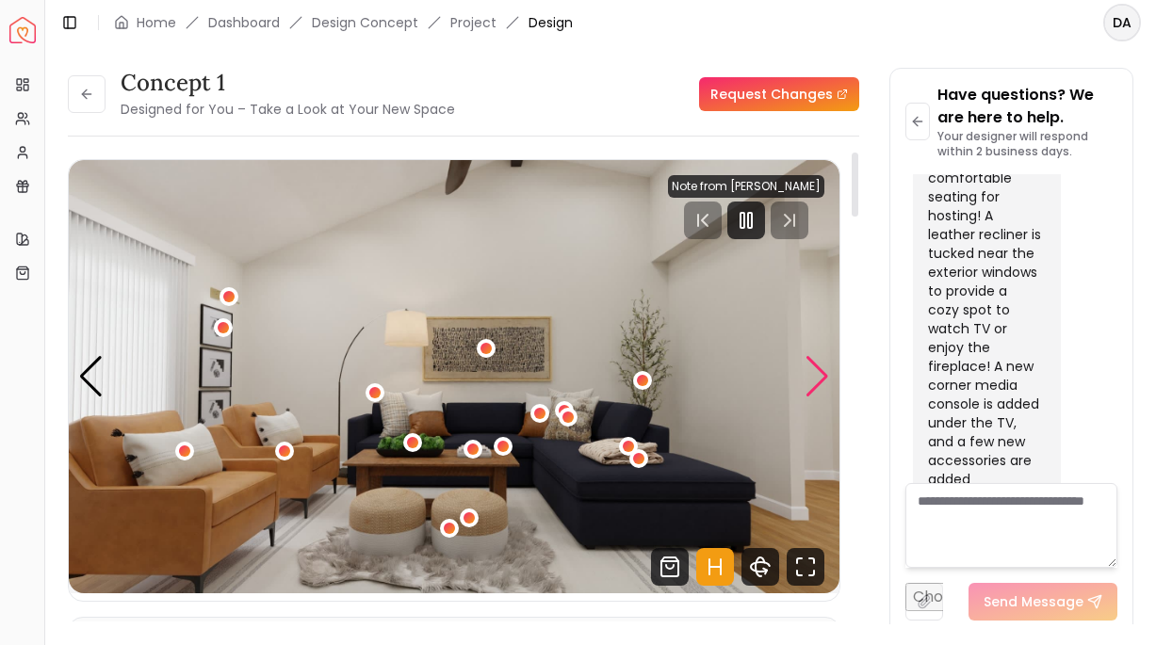
click at [822, 376] on div "Next slide" at bounding box center [816, 376] width 25 height 41
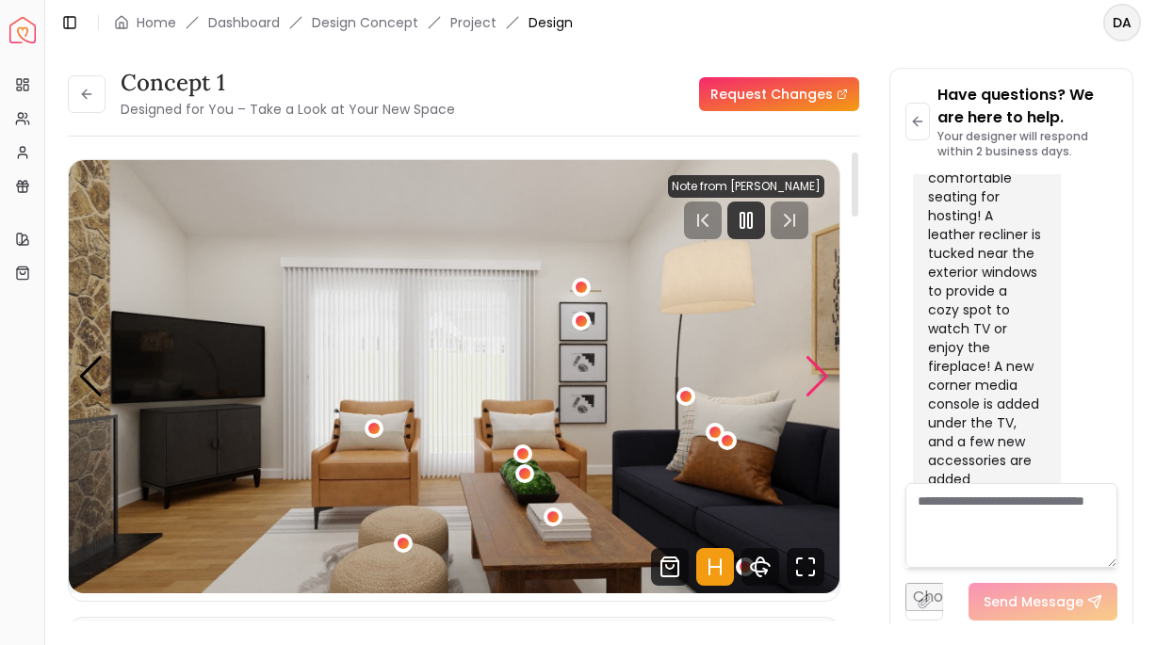
click at [822, 376] on div "Next slide" at bounding box center [816, 376] width 25 height 41
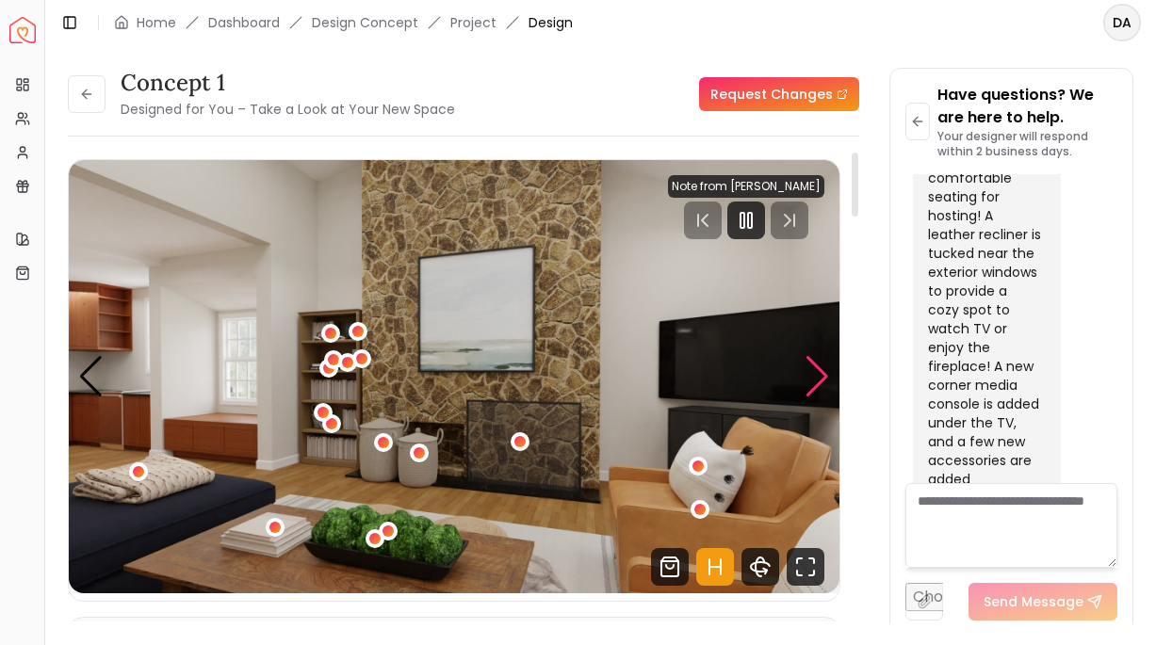
click at [813, 388] on div "Next slide" at bounding box center [816, 376] width 25 height 41
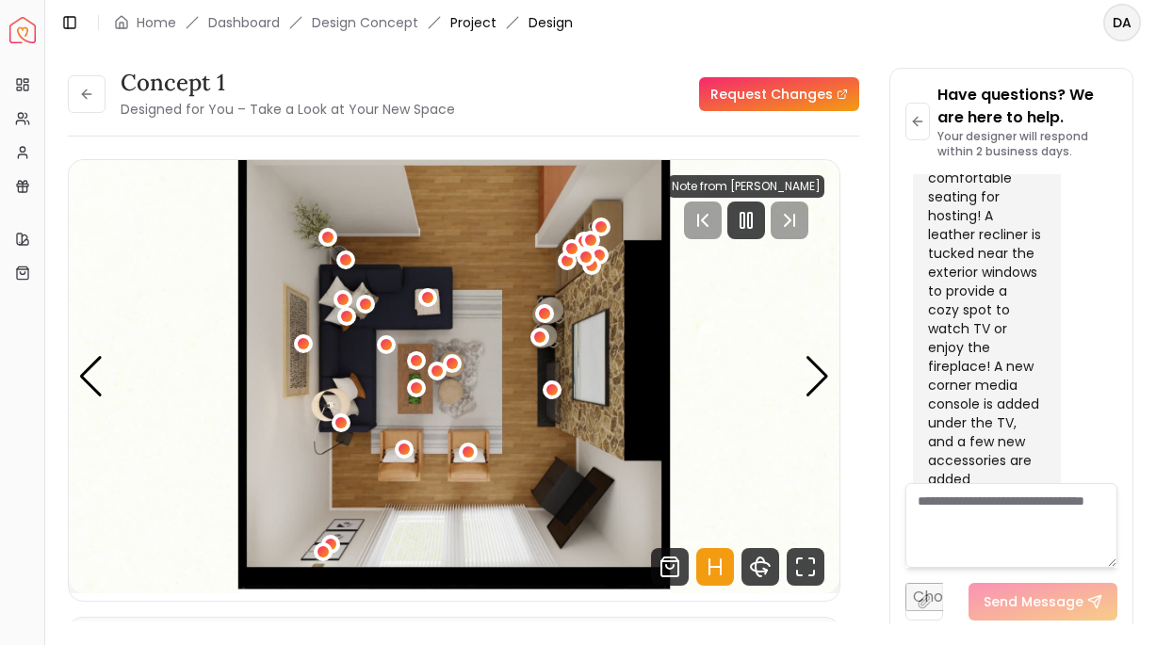
click at [467, 24] on link "Project" at bounding box center [473, 22] width 46 height 19
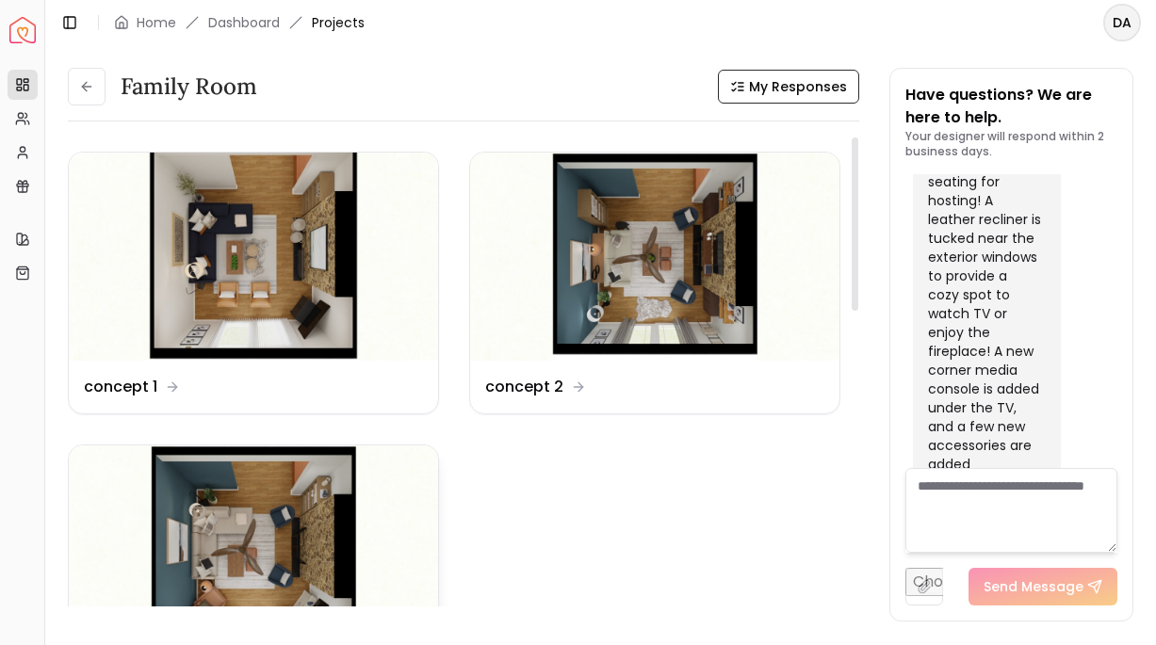
click at [241, 500] on img at bounding box center [253, 549] width 369 height 208
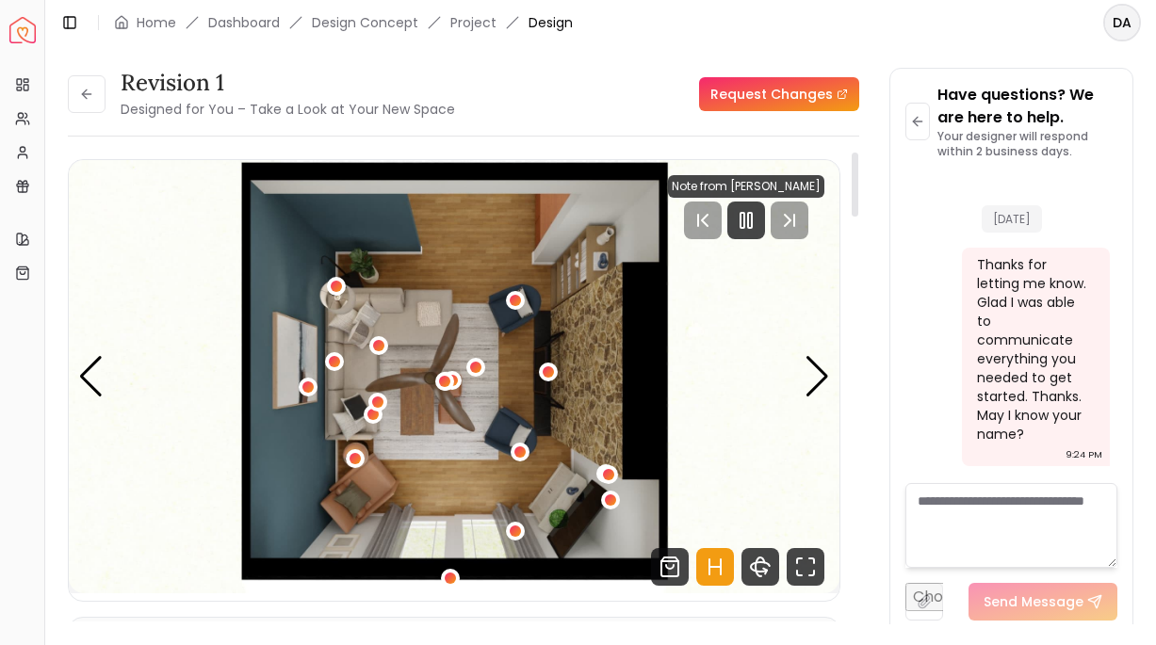
scroll to position [13320, 0]
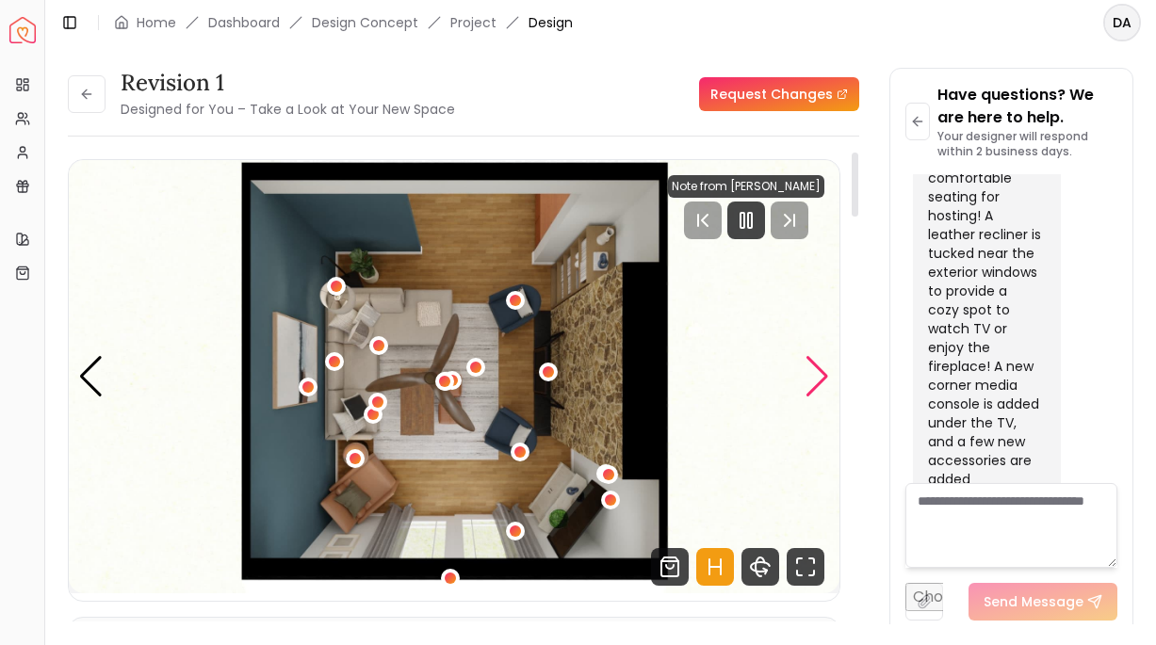
click at [811, 385] on div "Next slide" at bounding box center [816, 376] width 25 height 41
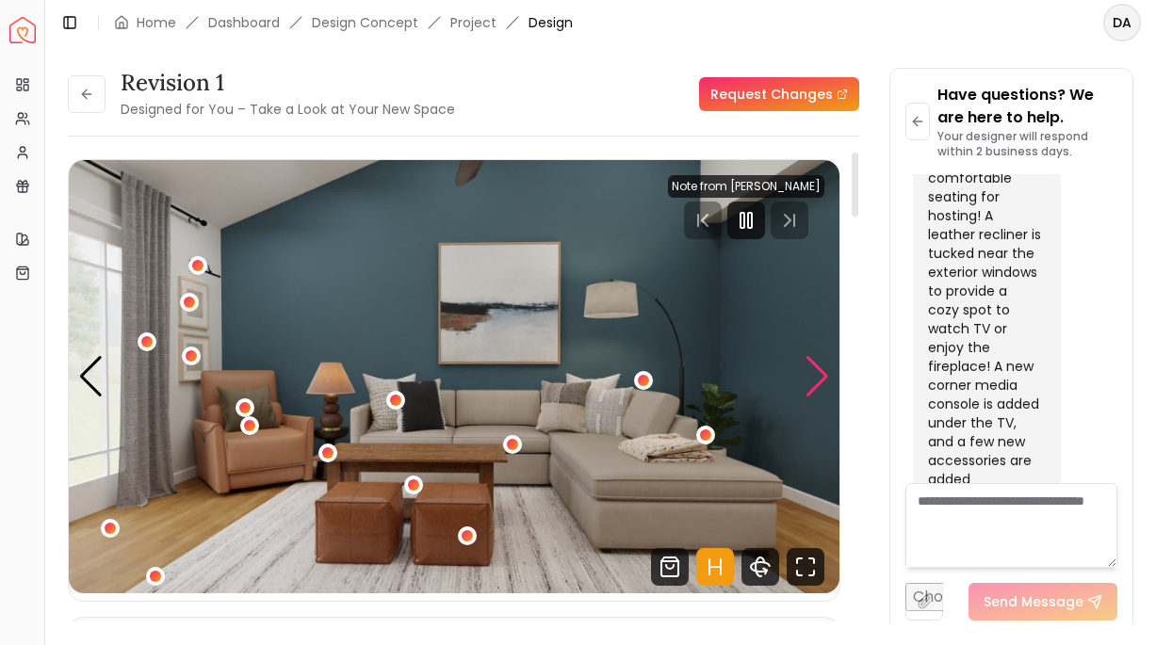
click at [812, 385] on div "Next slide" at bounding box center [816, 376] width 25 height 41
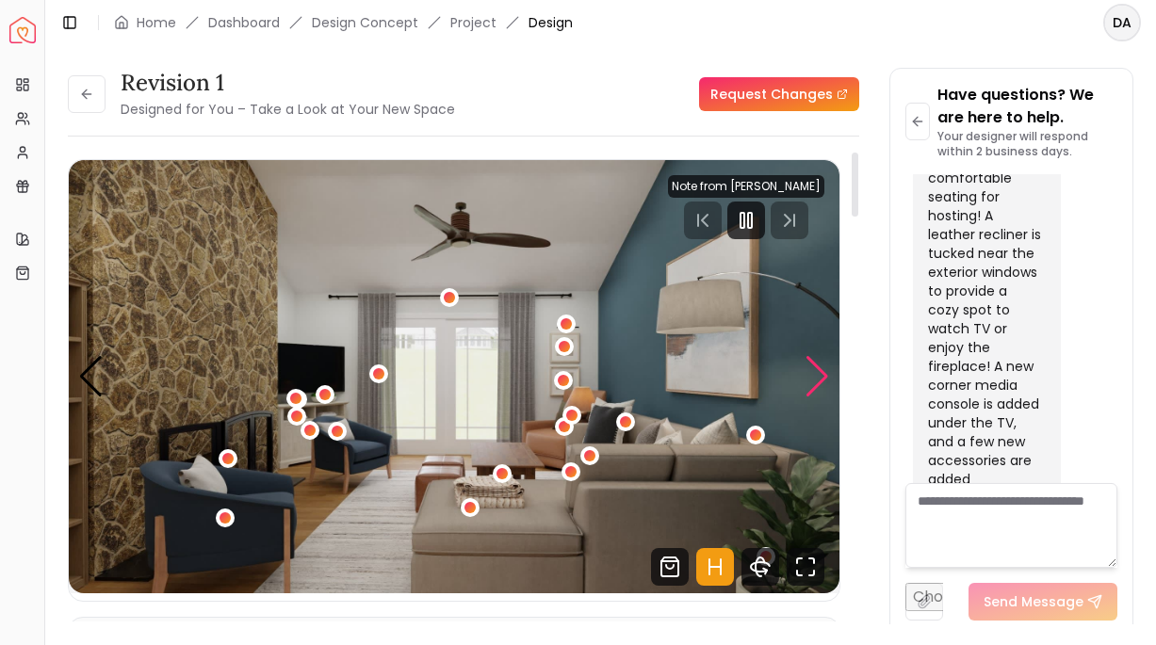
click at [822, 383] on div "Next slide" at bounding box center [816, 376] width 25 height 41
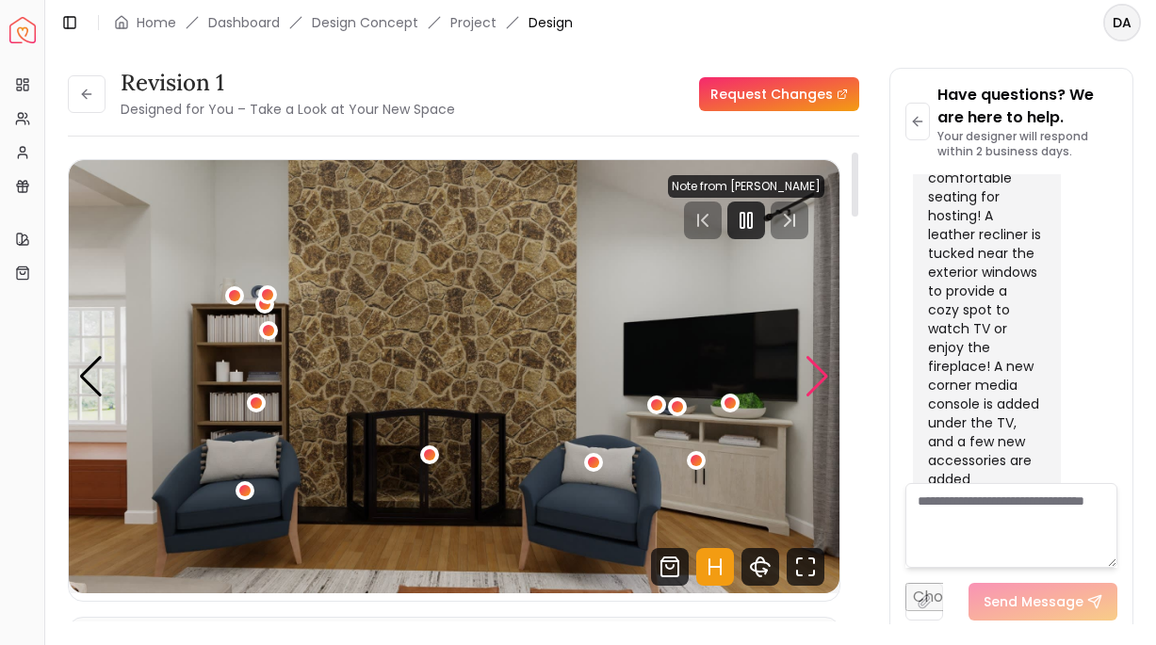
click at [822, 383] on div "Next slide" at bounding box center [816, 376] width 25 height 41
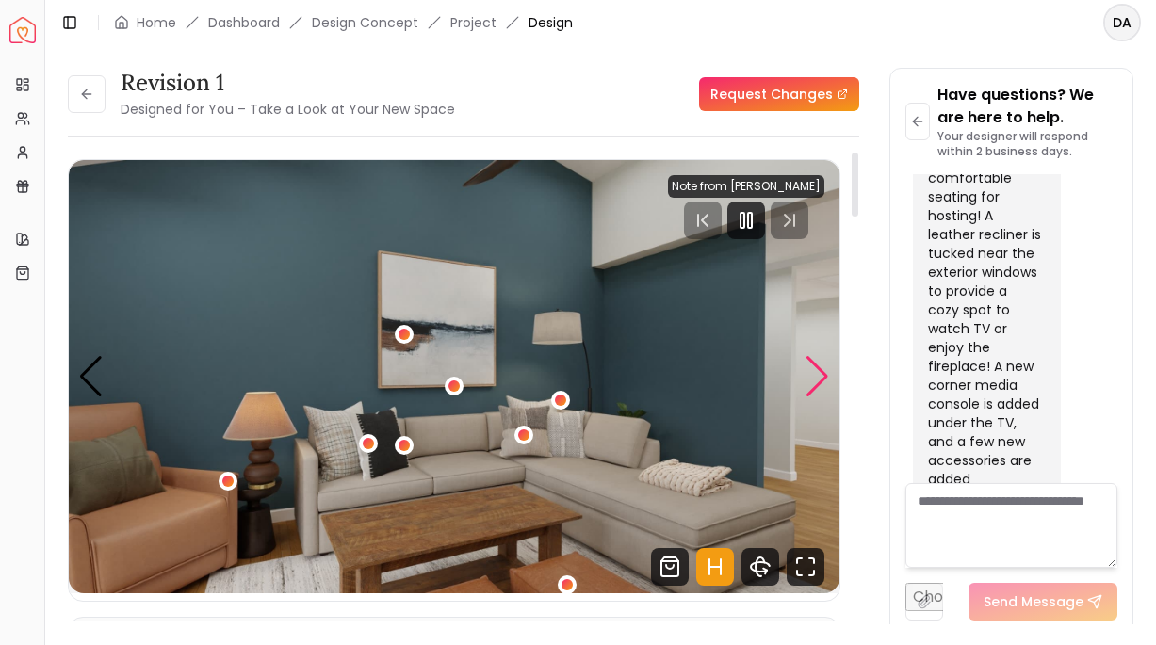
click at [823, 384] on div "Next slide" at bounding box center [816, 376] width 25 height 41
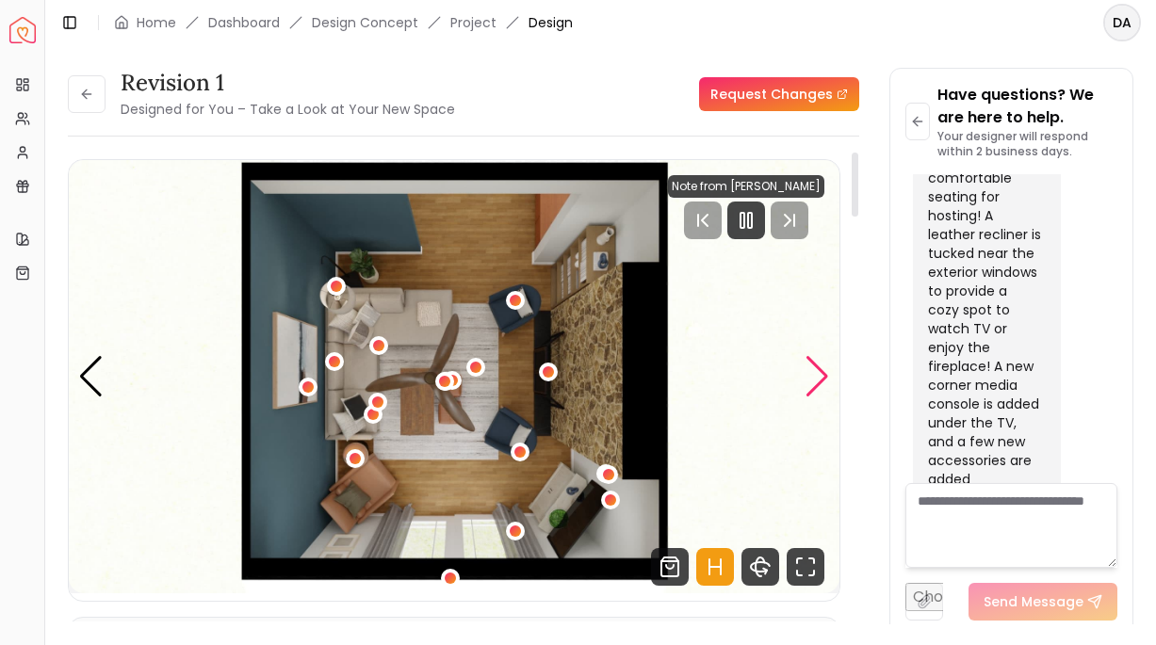
click at [823, 384] on div "Next slide" at bounding box center [816, 376] width 25 height 41
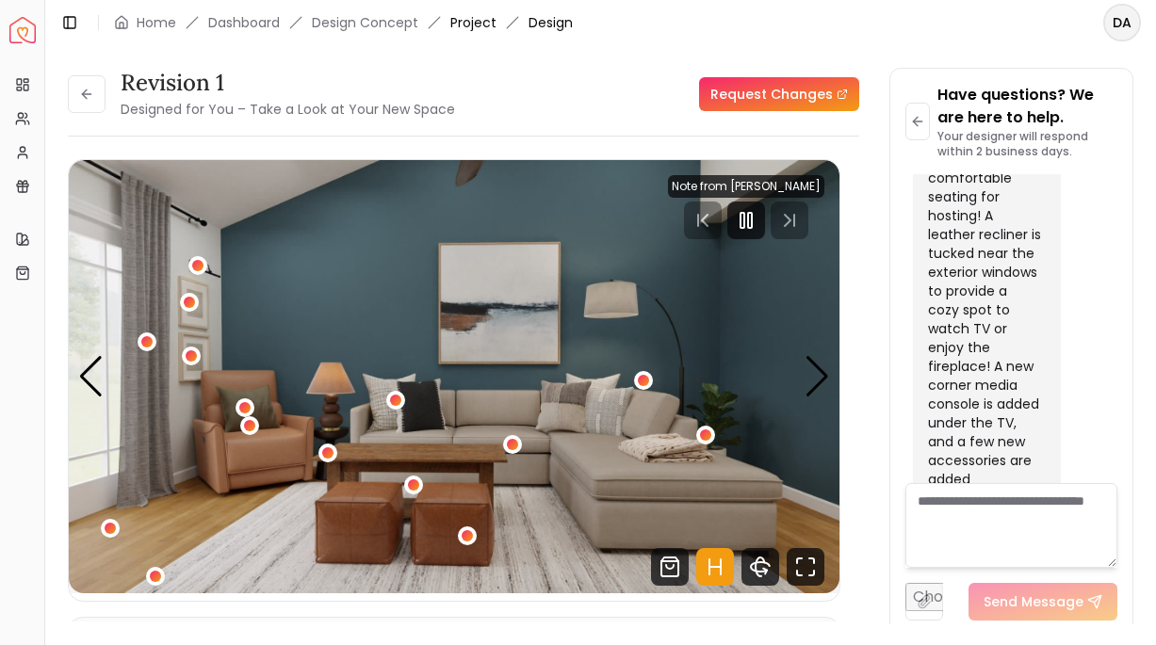
click at [472, 26] on link "Project" at bounding box center [473, 22] width 46 height 19
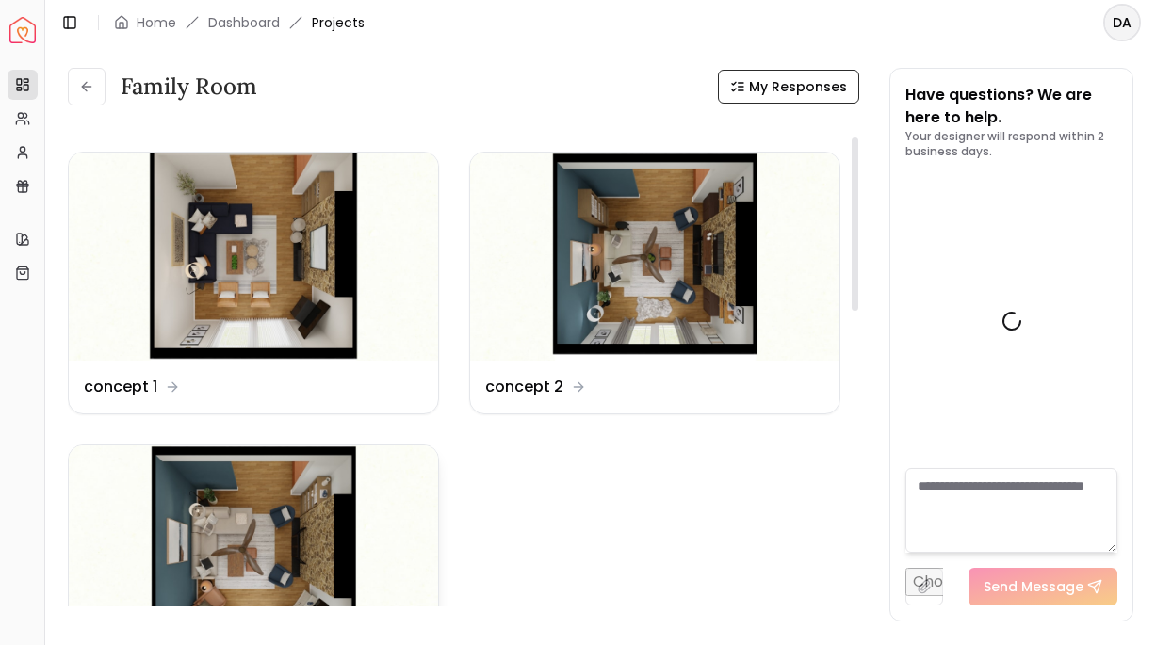
scroll to position [13335, 0]
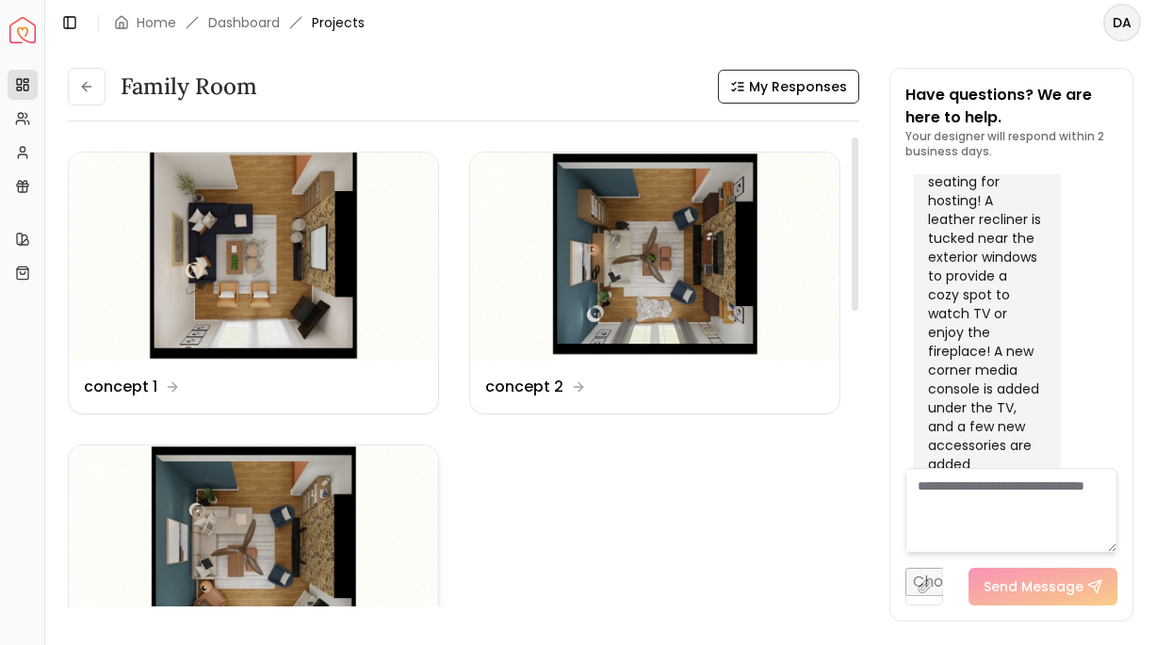
click at [221, 531] on img at bounding box center [253, 549] width 369 height 208
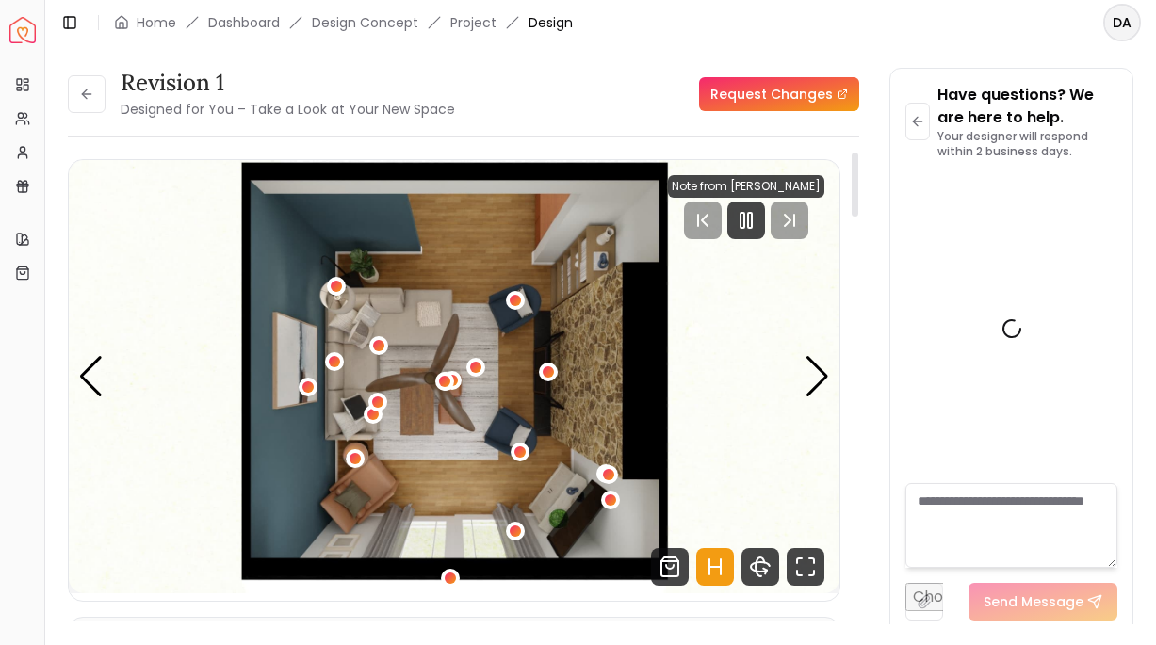
scroll to position [13320, 0]
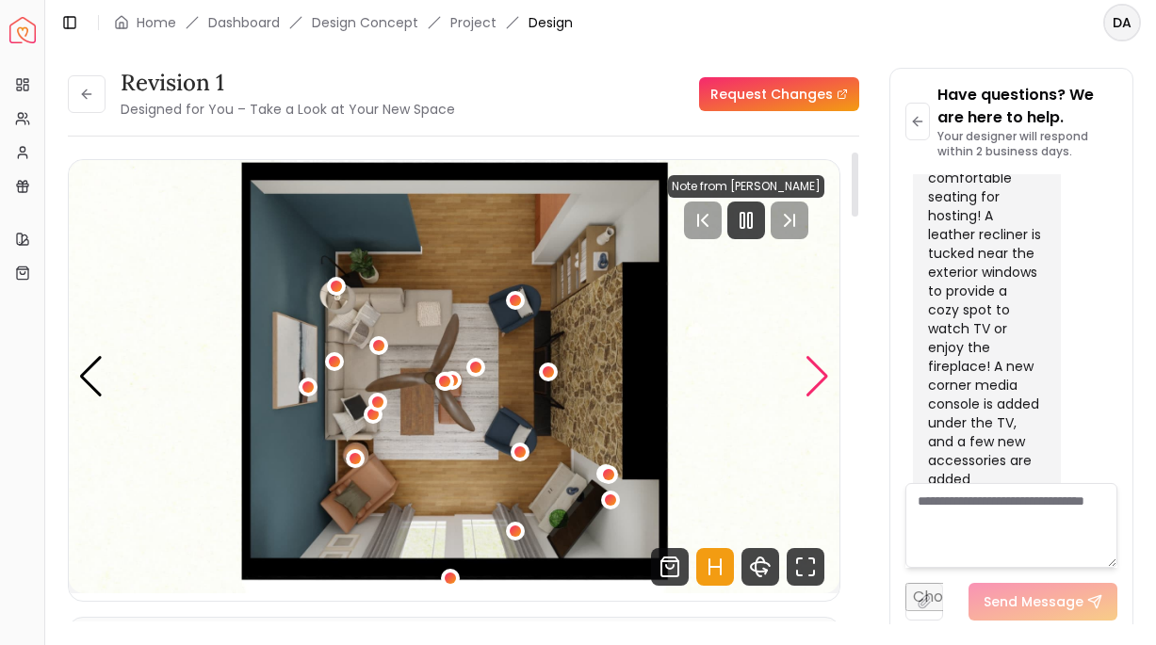
click at [822, 378] on div "Next slide" at bounding box center [816, 376] width 25 height 41
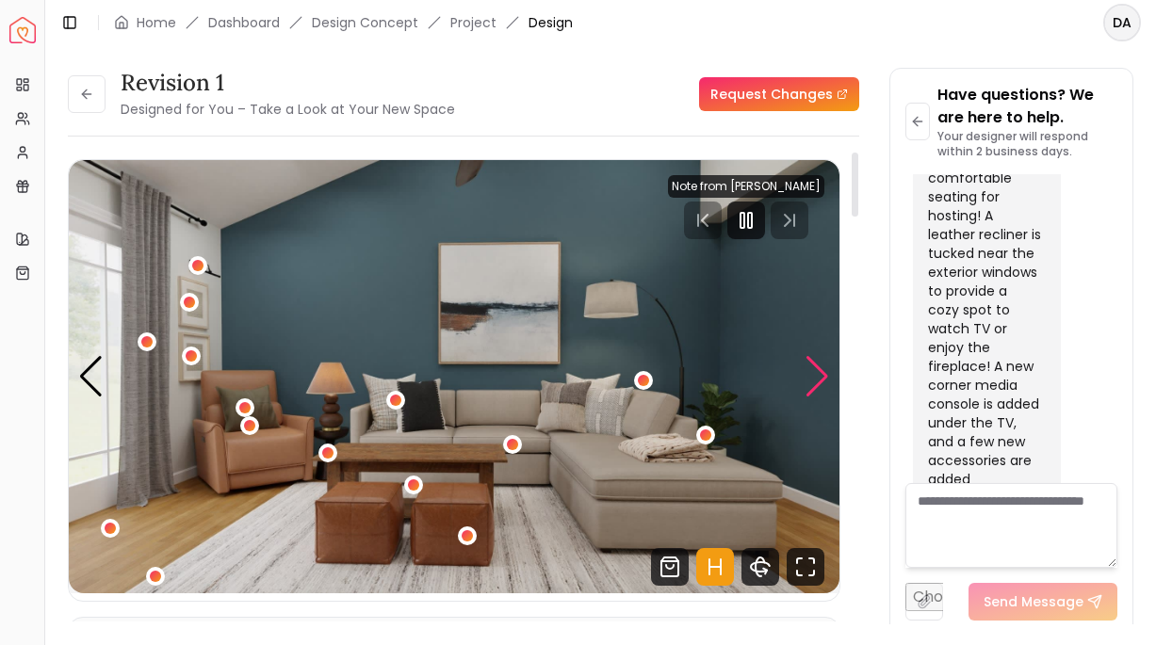
click at [822, 378] on div "Next slide" at bounding box center [816, 376] width 25 height 41
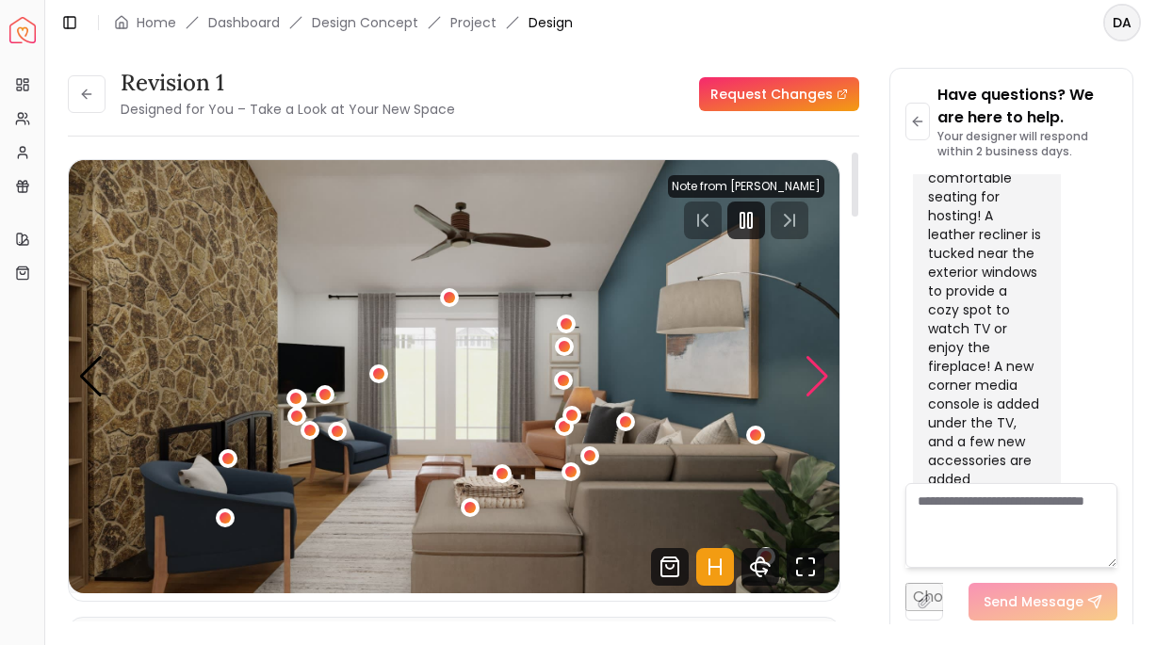
click at [822, 378] on div "Next slide" at bounding box center [816, 376] width 25 height 41
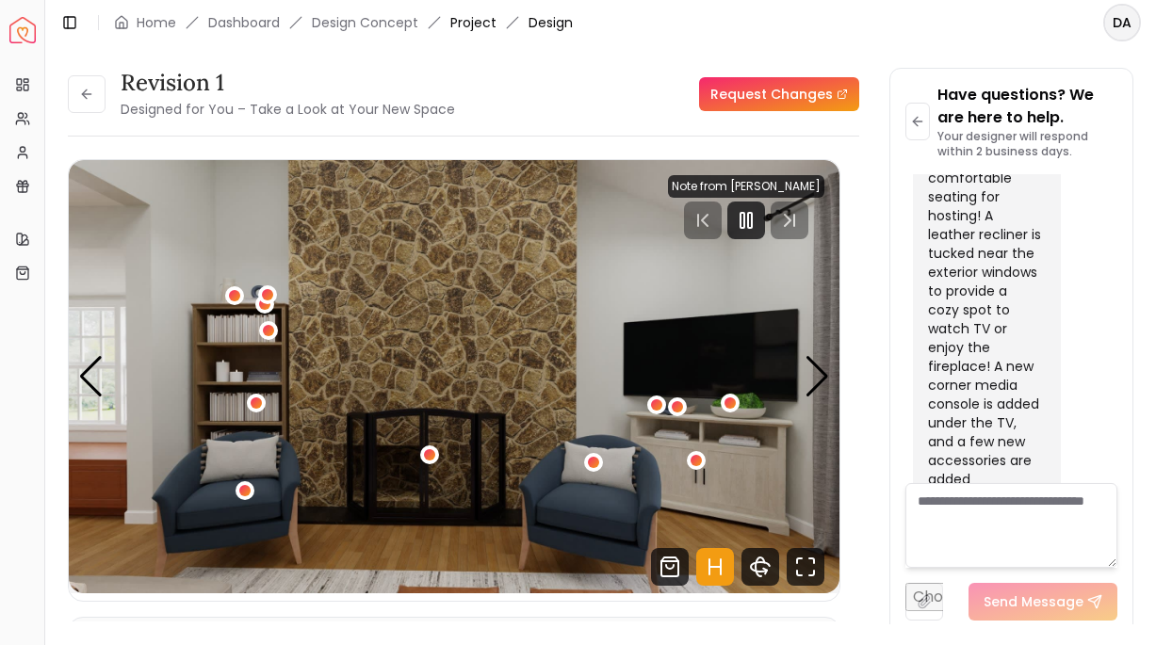
click at [464, 24] on link "Project" at bounding box center [473, 22] width 46 height 19
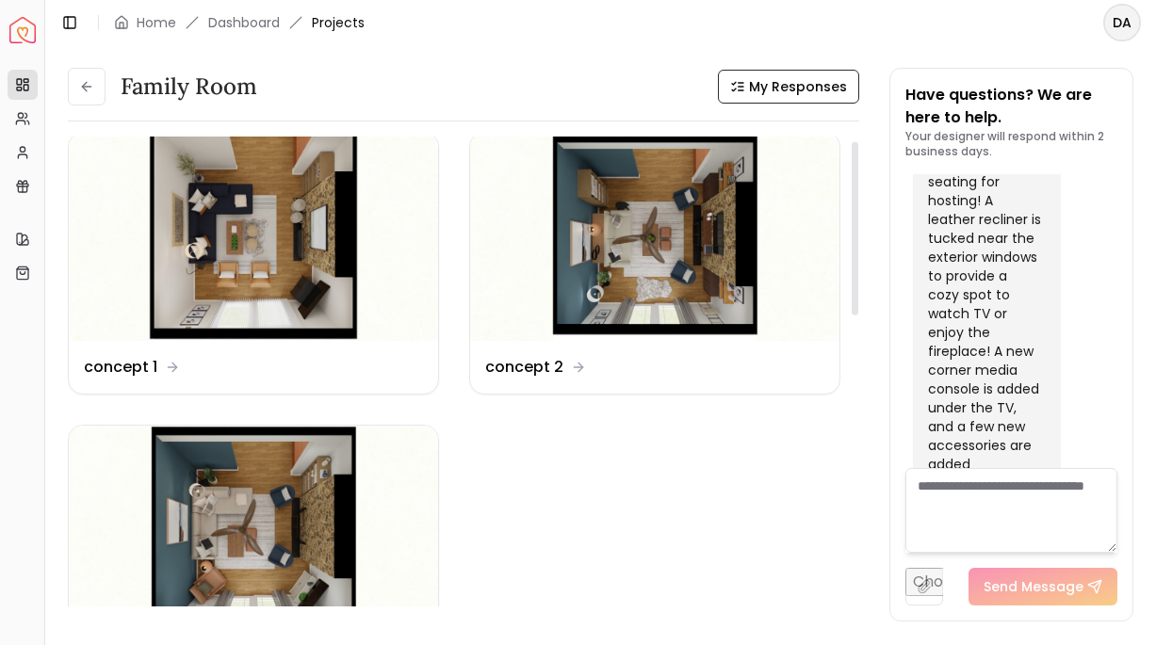
scroll to position [12, 0]
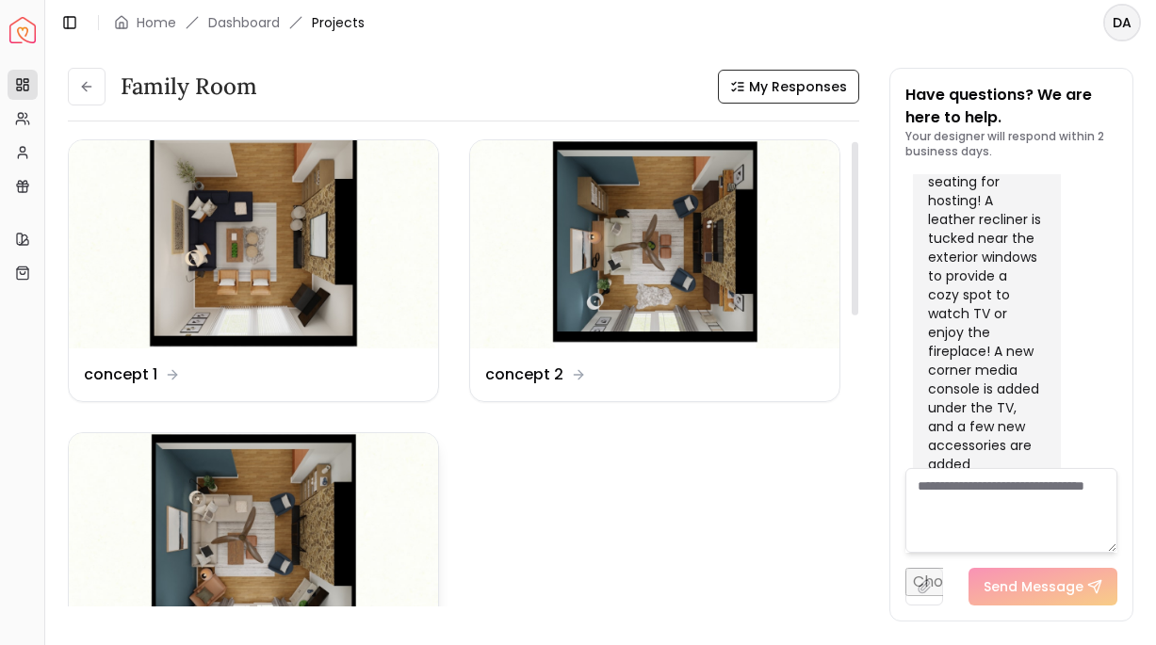
click at [236, 553] on img at bounding box center [253, 537] width 369 height 208
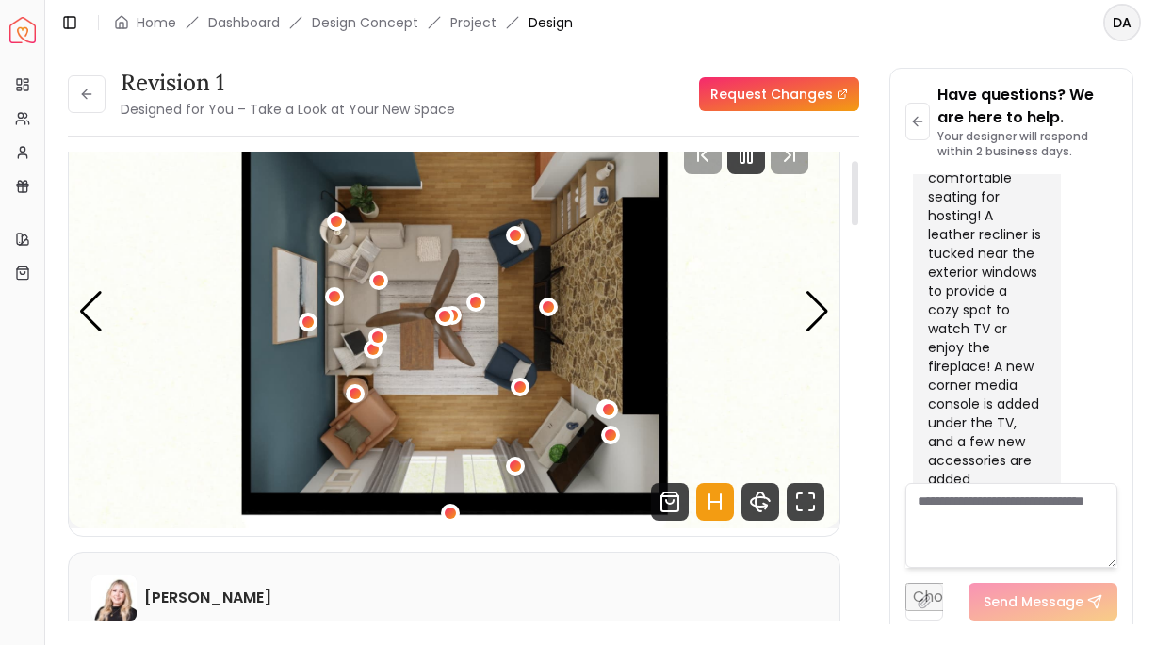
scroll to position [66, 0]
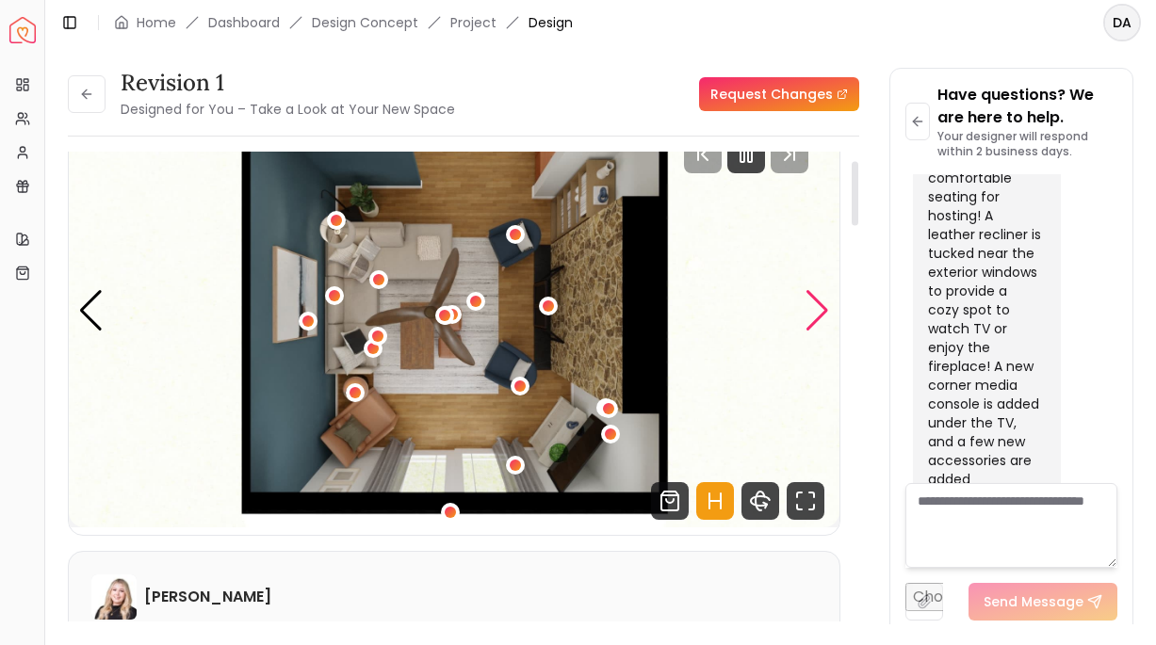
click at [826, 317] on div "Next slide" at bounding box center [816, 310] width 25 height 41
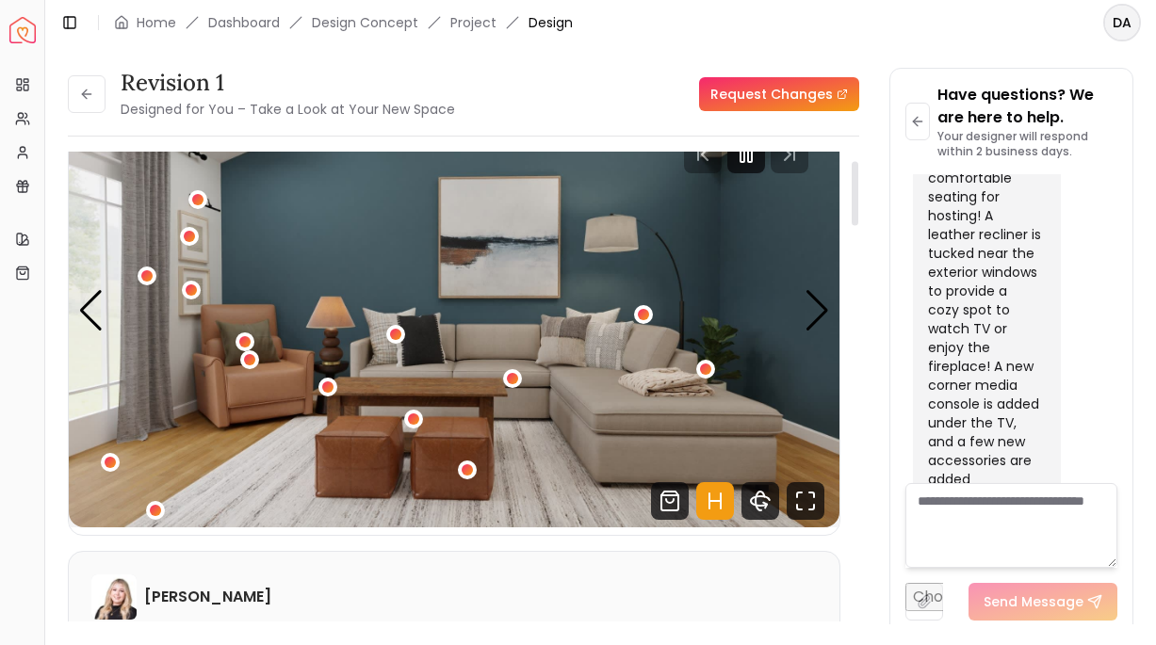
click at [798, 312] on img "2 / 5" at bounding box center [454, 310] width 770 height 433
click at [823, 315] on div "Next slide" at bounding box center [816, 310] width 25 height 41
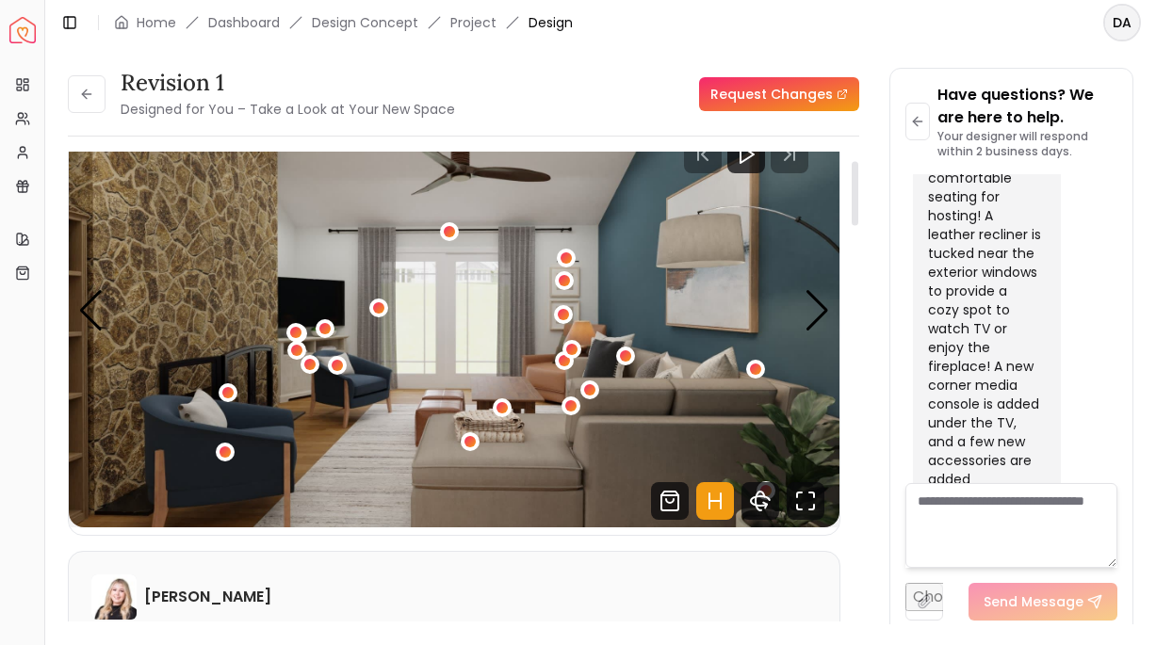
click at [830, 307] on img "3 / 5" at bounding box center [454, 310] width 770 height 433
click at [818, 305] on div "Next slide" at bounding box center [816, 310] width 25 height 41
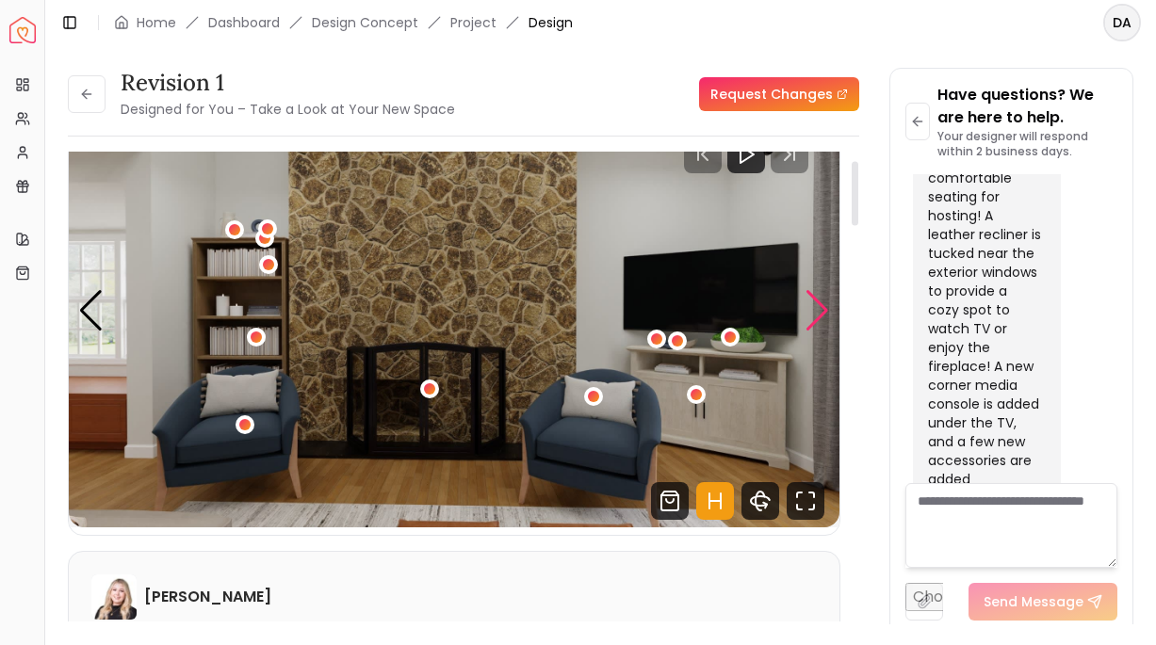
click at [818, 305] on div "Next slide" at bounding box center [816, 310] width 25 height 41
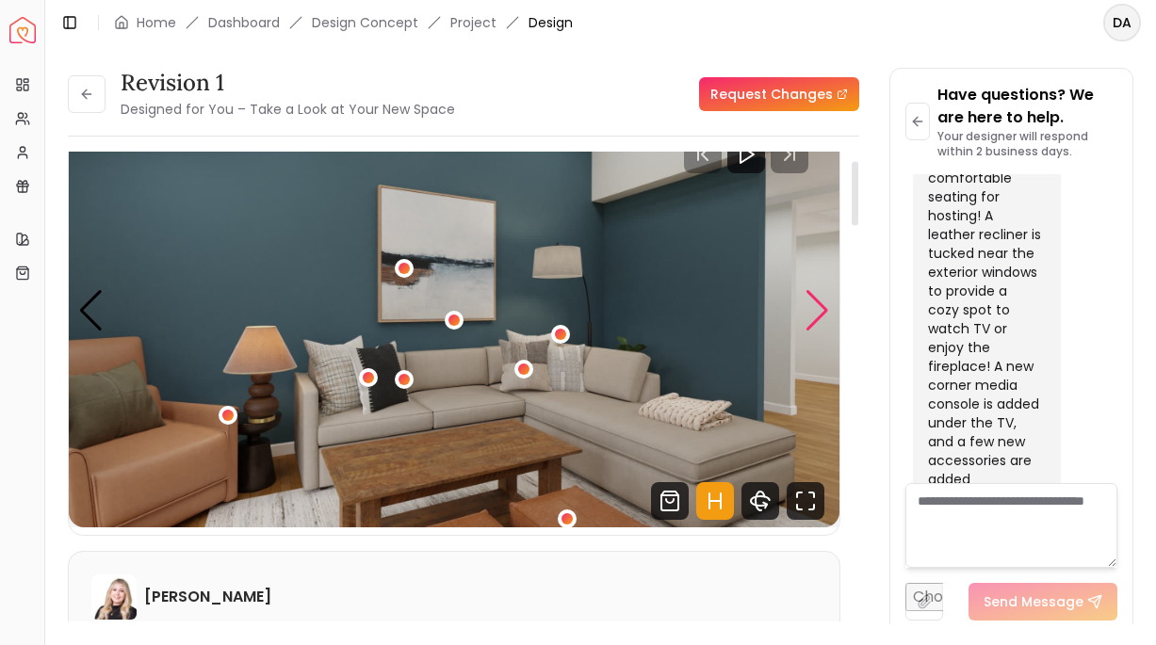
click at [818, 305] on div "Next slide" at bounding box center [816, 310] width 25 height 41
